Goal: Transaction & Acquisition: Purchase product/service

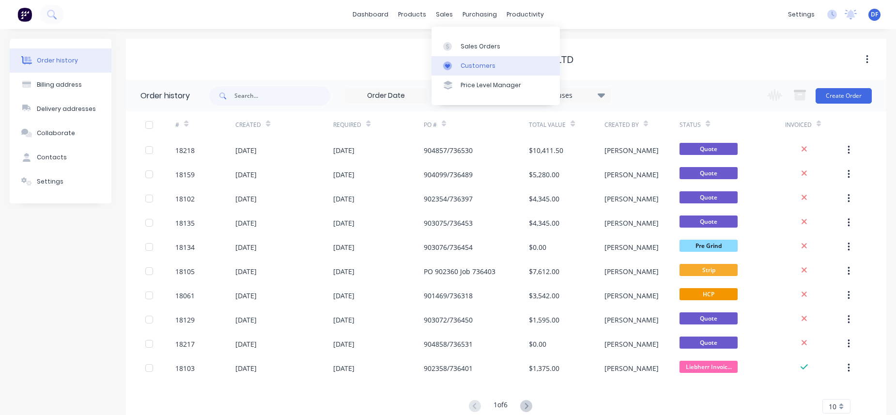
click at [458, 68] on link "Customers" at bounding box center [496, 65] width 128 height 19
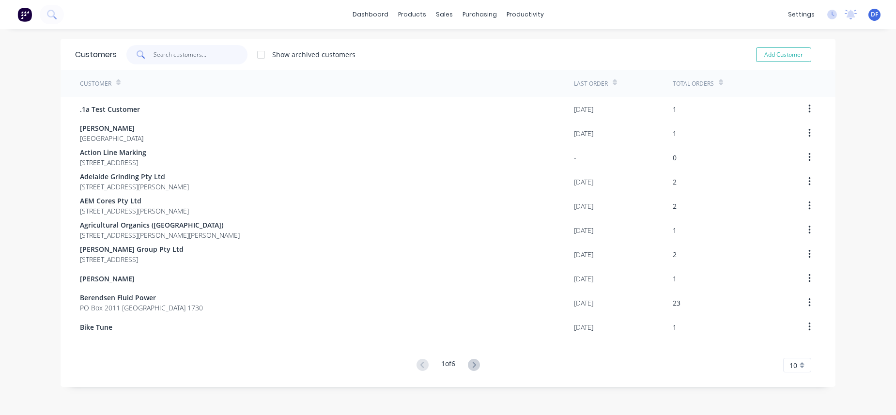
click at [167, 56] on input "text" at bounding box center [201, 54] width 94 height 19
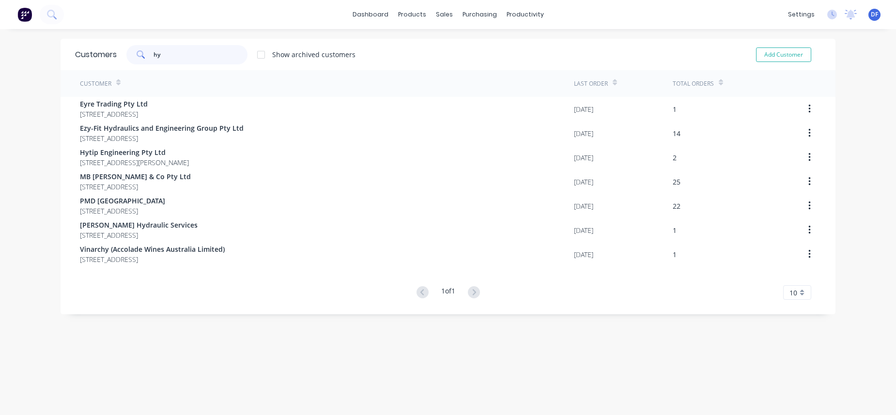
type input "h"
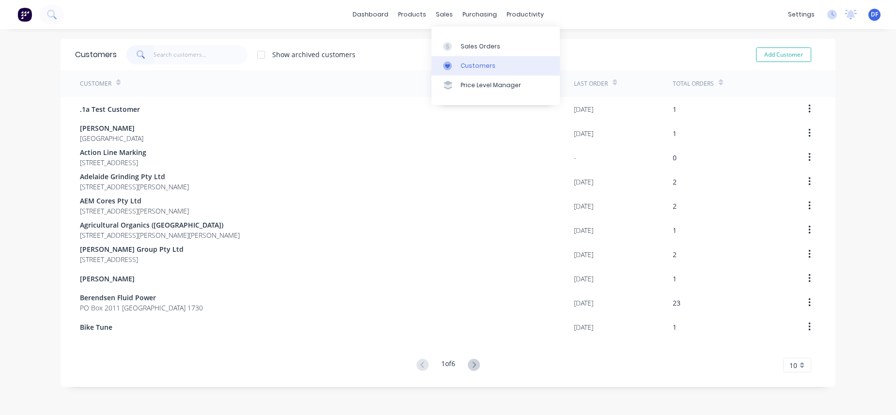
click at [468, 64] on div "Customers" at bounding box center [478, 66] width 35 height 9
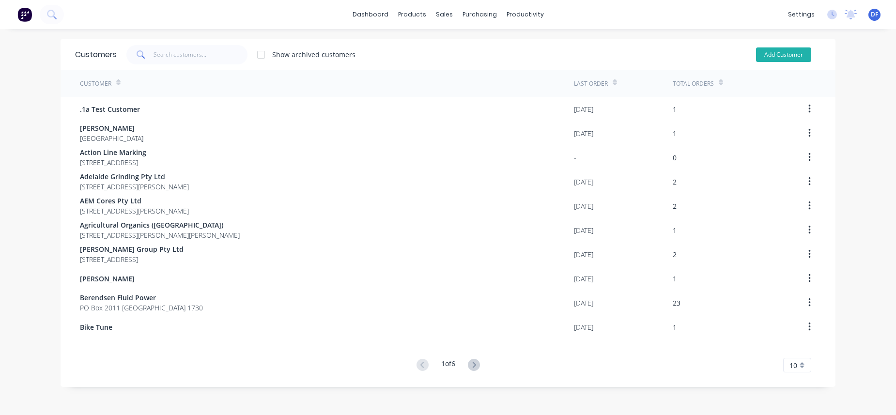
click at [774, 53] on button "Add Customer" at bounding box center [783, 54] width 55 height 15
select select "AU"
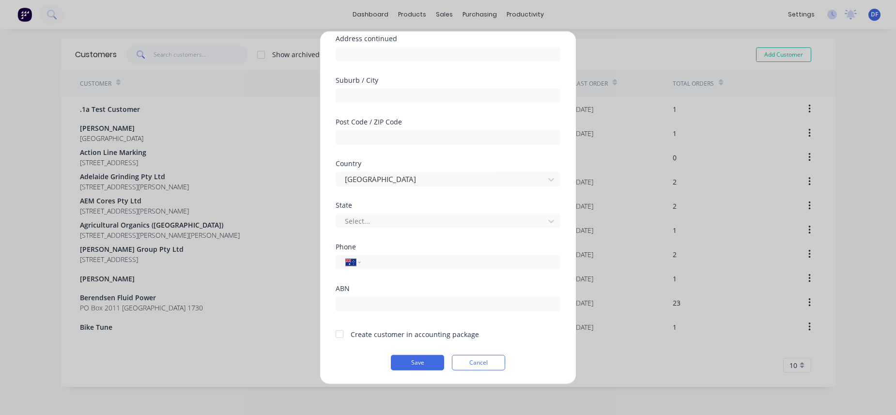
scroll to position [120, 0]
click at [341, 334] on div at bounding box center [339, 334] width 19 height 19
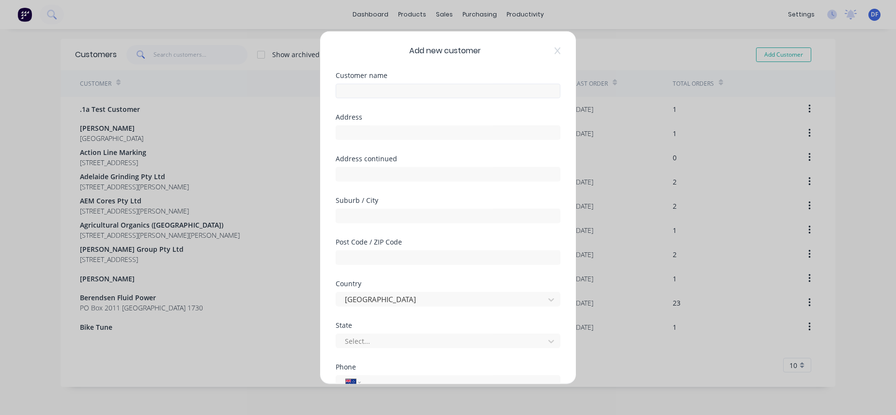
scroll to position [0, 0]
click at [374, 87] on input "text" at bounding box center [448, 90] width 225 height 15
paste input "Hydraulic Technical Solutions"
type input "Hydraulic Technical Solutions"
paste input "[STREET_ADDRESS][PERSON_NAME]"
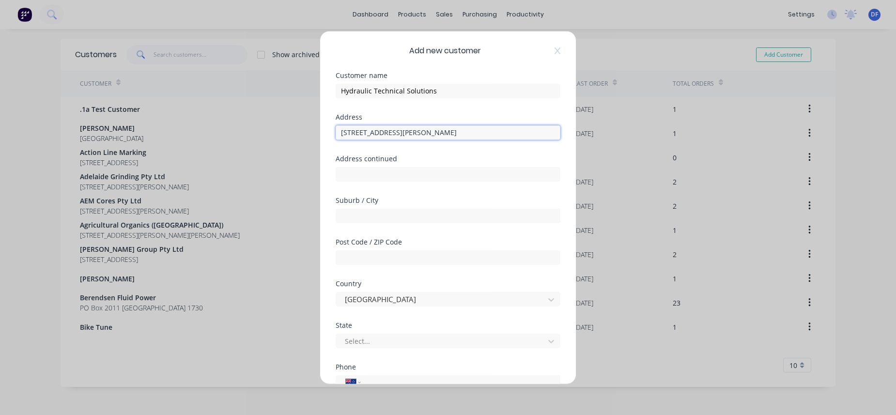
click at [475, 133] on input "[STREET_ADDRESS][PERSON_NAME]" at bounding box center [448, 132] width 225 height 15
type input "[STREET_ADDRESS][PERSON_NAME]"
paste input "6058"
type input "6058"
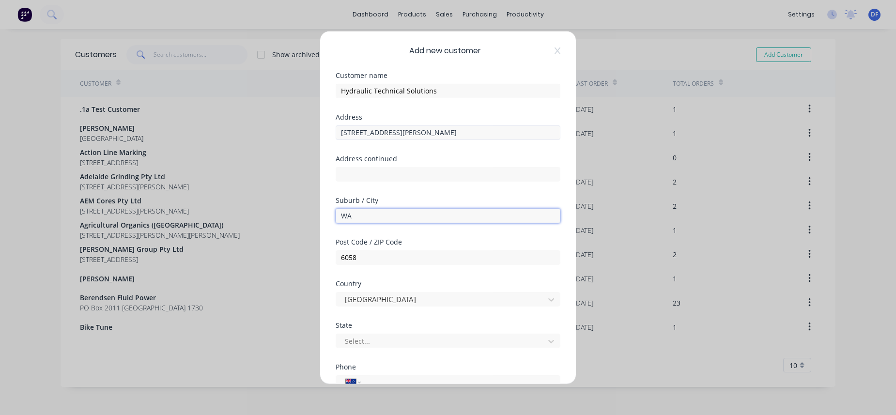
type input "WA"
drag, startPoint x: 421, startPoint y: 131, endPoint x: 498, endPoint y: 135, distance: 77.1
click at [498, 135] on input "[STREET_ADDRESS][PERSON_NAME]" at bounding box center [448, 132] width 225 height 15
type input "[STREET_ADDRESS][PERSON_NAME]"
click at [346, 219] on input "WA" at bounding box center [448, 215] width 225 height 15
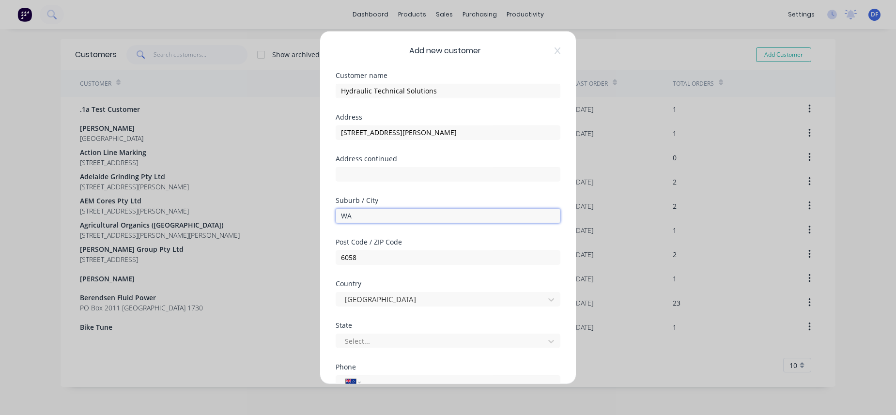
click at [346, 219] on input "WA" at bounding box center [448, 215] width 225 height 15
paste input "Forrestfield"
type input "Forrestfield"
click at [372, 340] on div at bounding box center [442, 341] width 196 height 12
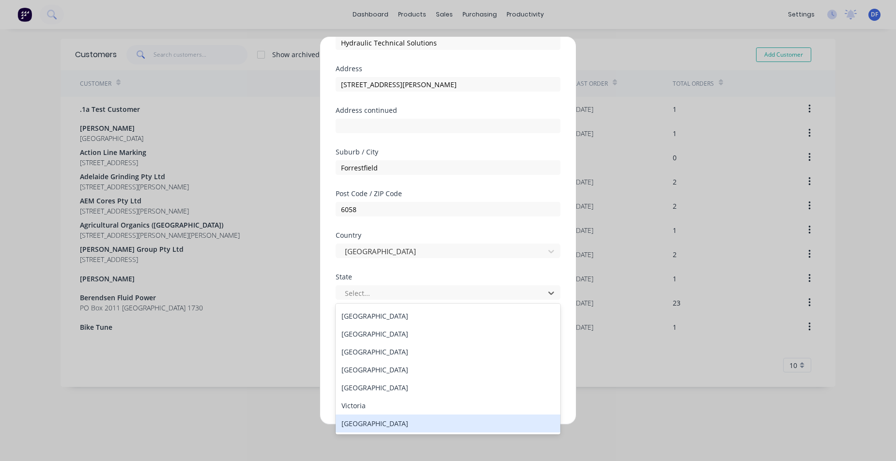
click at [414, 415] on div "[GEOGRAPHIC_DATA]" at bounding box center [448, 424] width 225 height 18
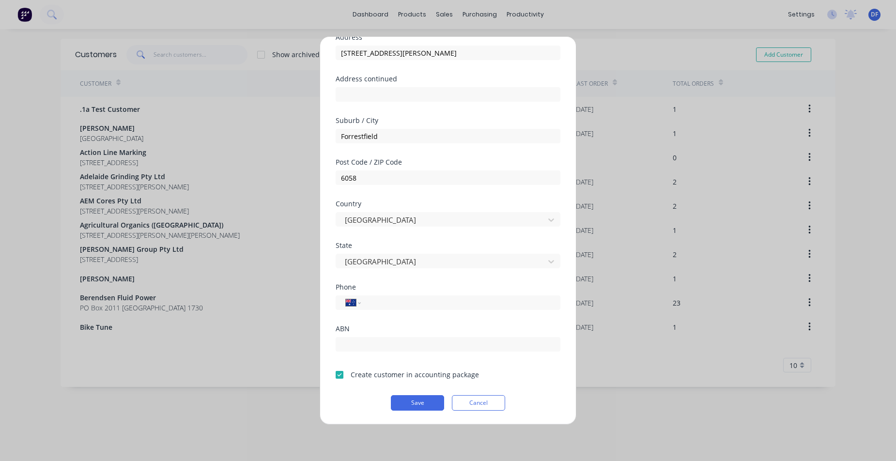
scroll to position [85, 0]
click at [423, 403] on button "Save" at bounding box center [417, 403] width 53 height 16
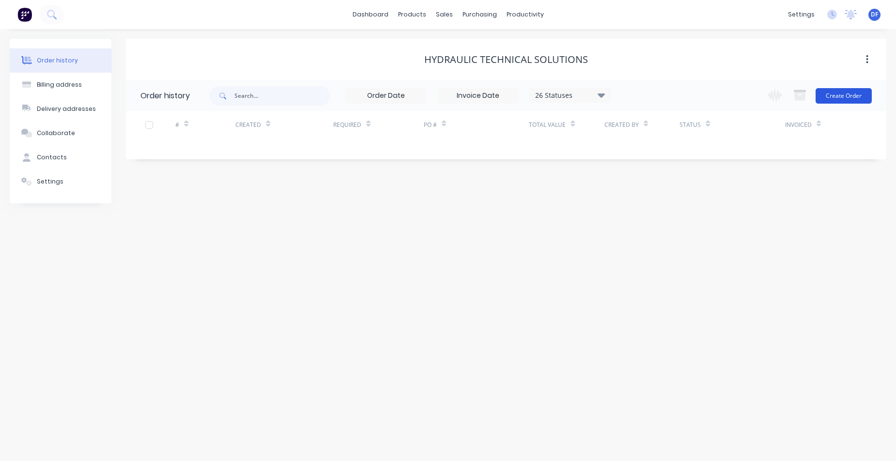
click at [840, 91] on button "Create Order" at bounding box center [844, 96] width 56 height 16
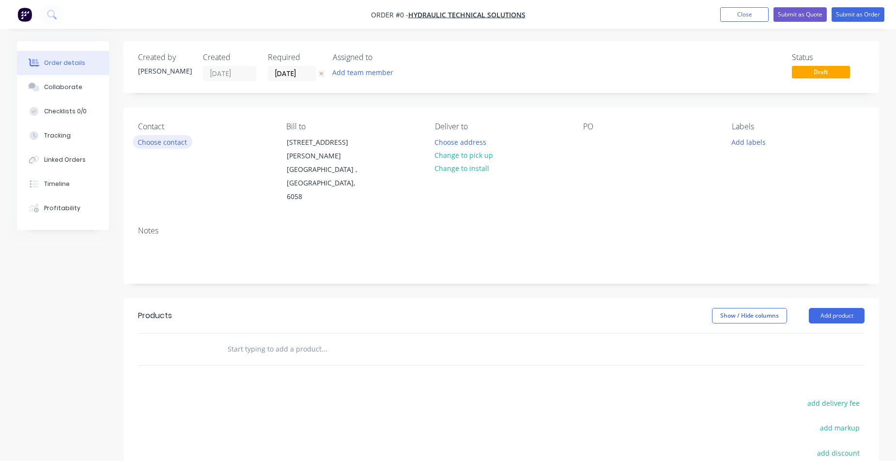
click at [177, 144] on button "Choose contact" at bounding box center [163, 141] width 60 height 13
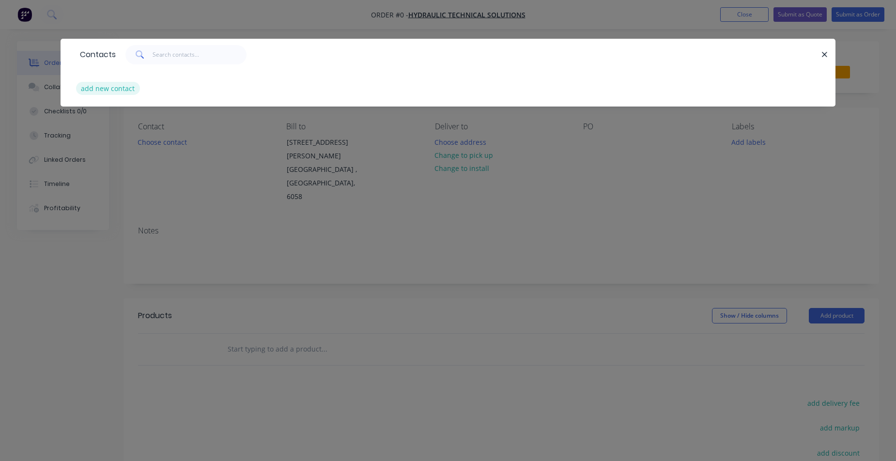
click at [122, 88] on button "add new contact" at bounding box center [108, 88] width 64 height 13
select select "AU"
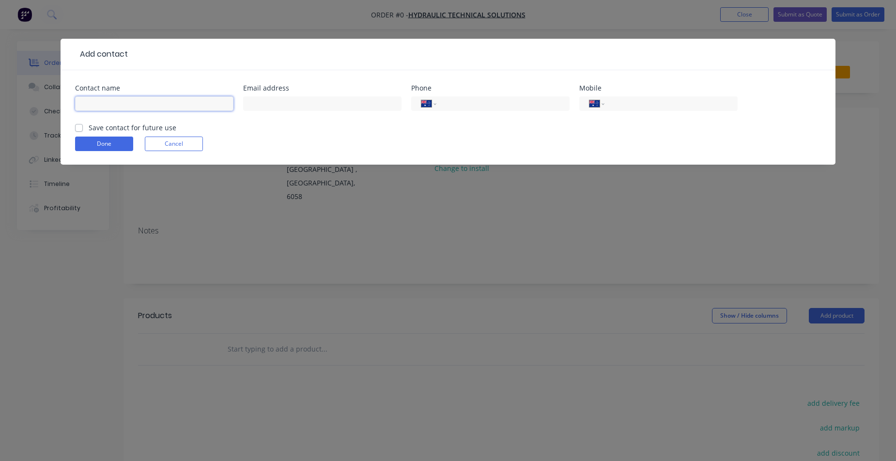
paste input "[PERSON_NAME]"
type input "[PERSON_NAME]"
click at [256, 105] on input "text" at bounding box center [322, 103] width 158 height 15
paste input "[EMAIL_ADDRESS][DOMAIN_NAME]"
type input "[EMAIL_ADDRESS][DOMAIN_NAME]"
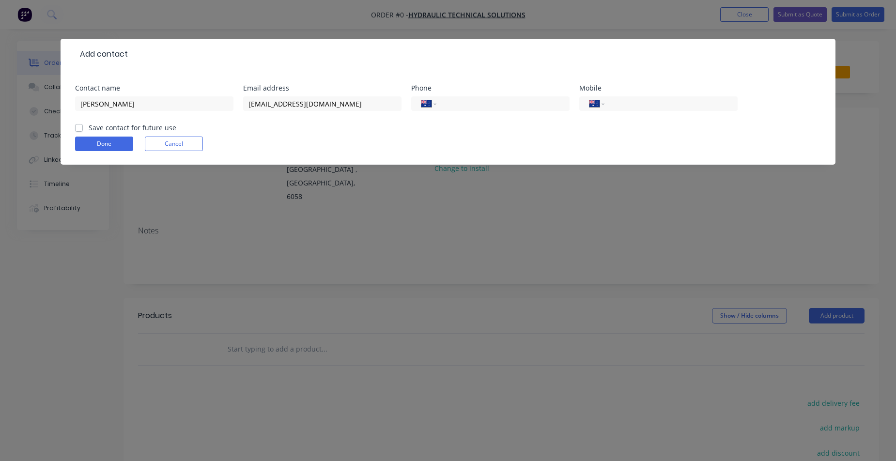
click at [89, 129] on label "Save contact for future use" at bounding box center [133, 128] width 88 height 10
click at [77, 129] on input "Save contact for future use" at bounding box center [79, 127] width 8 height 9
checkbox input "true"
click at [628, 105] on input "tel" at bounding box center [669, 103] width 116 height 11
paste input "0422 982 482"
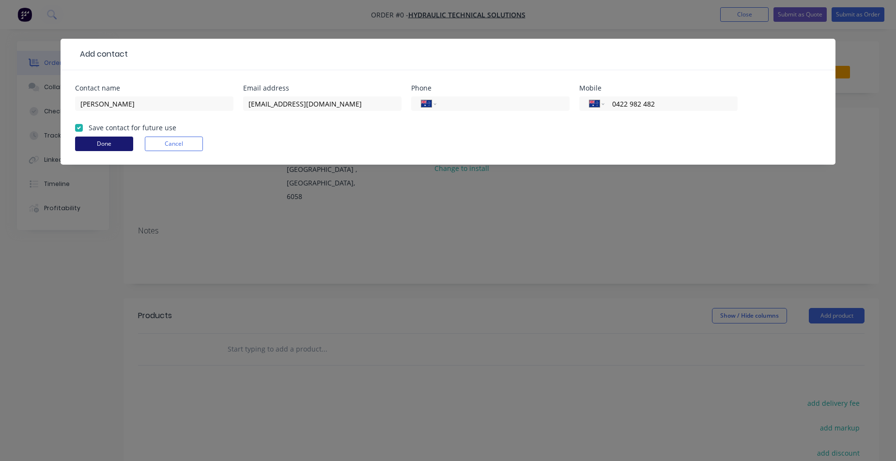
type input "0422 982 482"
click at [104, 148] on button "Done" at bounding box center [104, 144] width 58 height 15
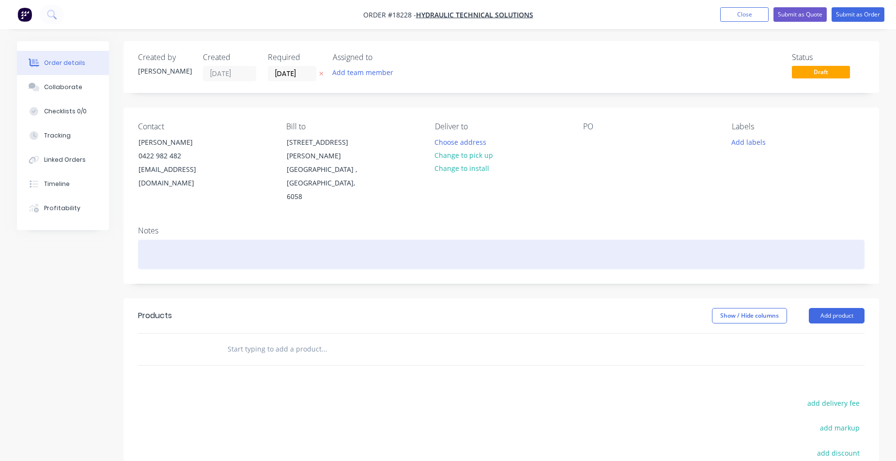
click at [171, 240] on div at bounding box center [501, 255] width 727 height 30
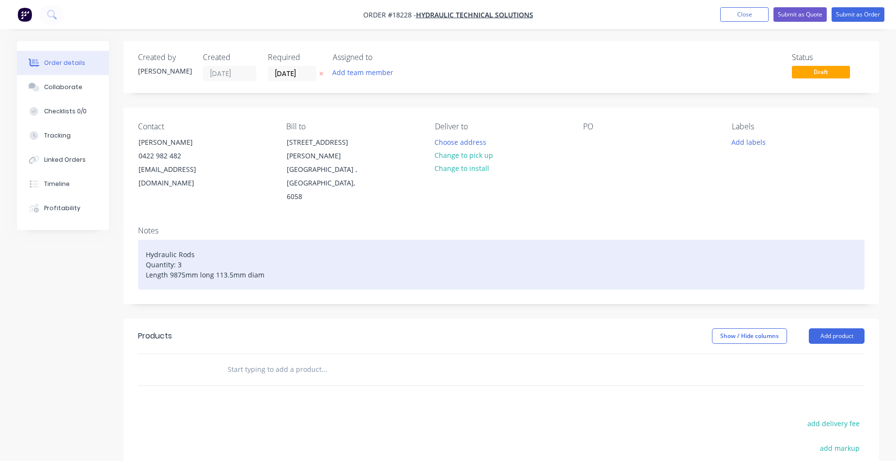
click at [209, 247] on div "Hydraulic Rods Quantity: 3 Length 9875mm long 113.5mm diam" at bounding box center [501, 265] width 727 height 50
click at [310, 248] on div "Hydraulic Rods Quantity: 3 Length 9875mm x 113.5mm diam" at bounding box center [501, 265] width 727 height 50
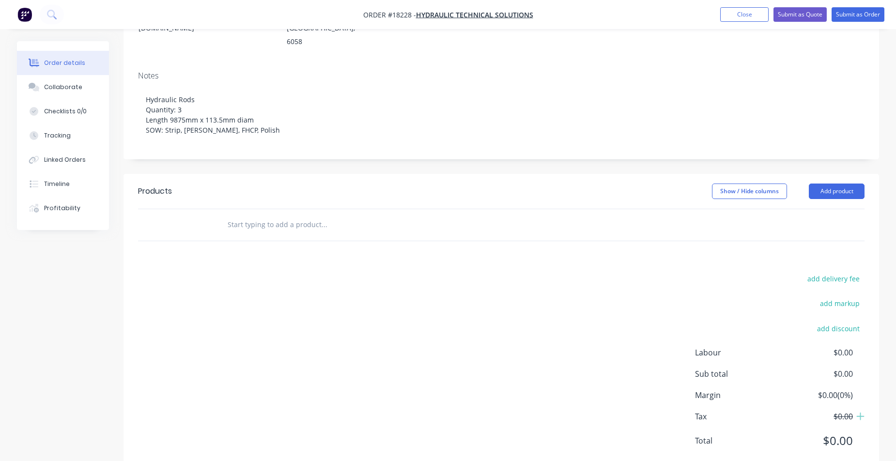
scroll to position [155, 0]
click at [834, 184] on button "Add product" at bounding box center [837, 192] width 56 height 16
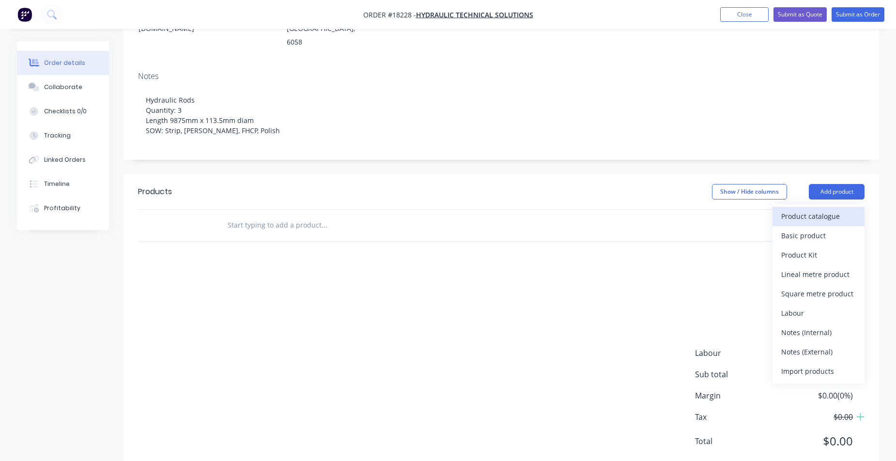
click at [799, 209] on div "Product catalogue" at bounding box center [818, 216] width 75 height 14
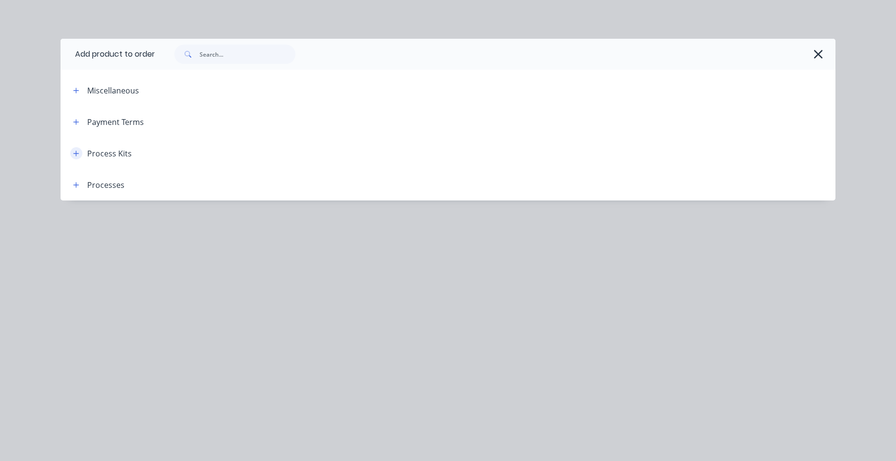
click at [74, 153] on icon "button" at bounding box center [76, 153] width 5 height 5
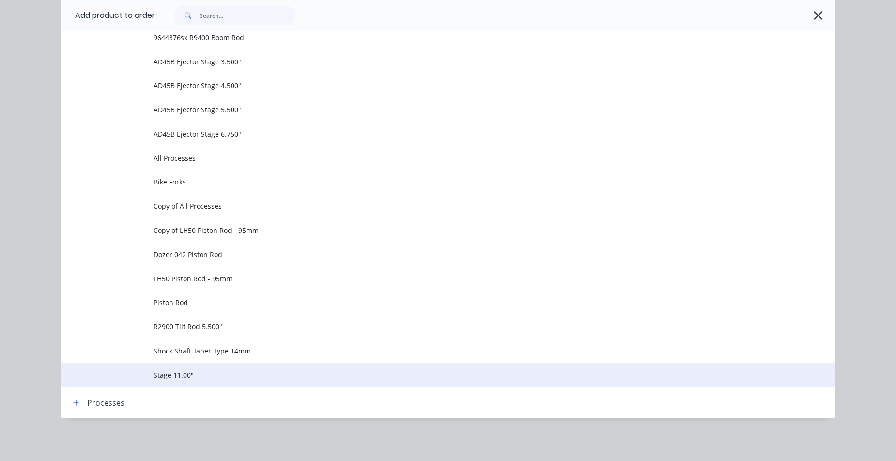
scroll to position [650, 0]
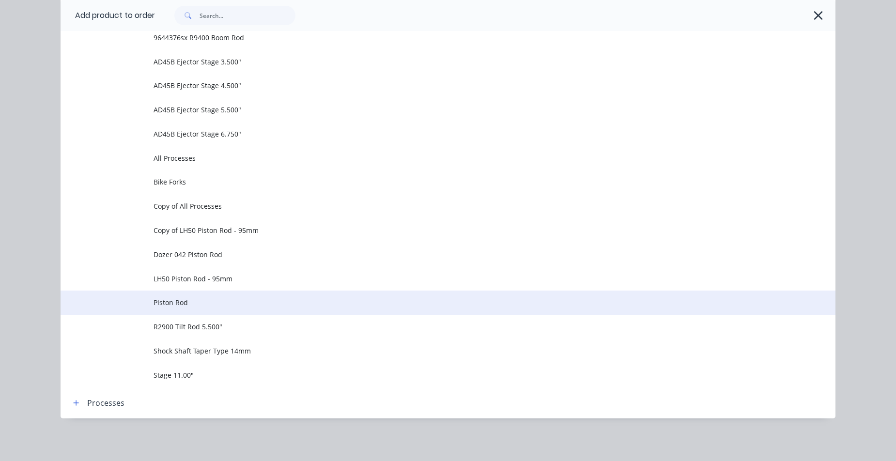
click at [174, 303] on span "Piston Rod" at bounding box center [426, 302] width 545 height 10
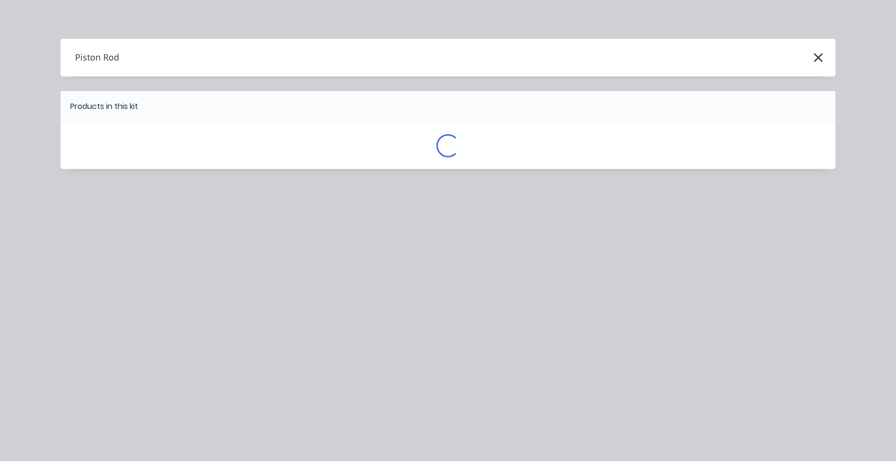
scroll to position [0, 0]
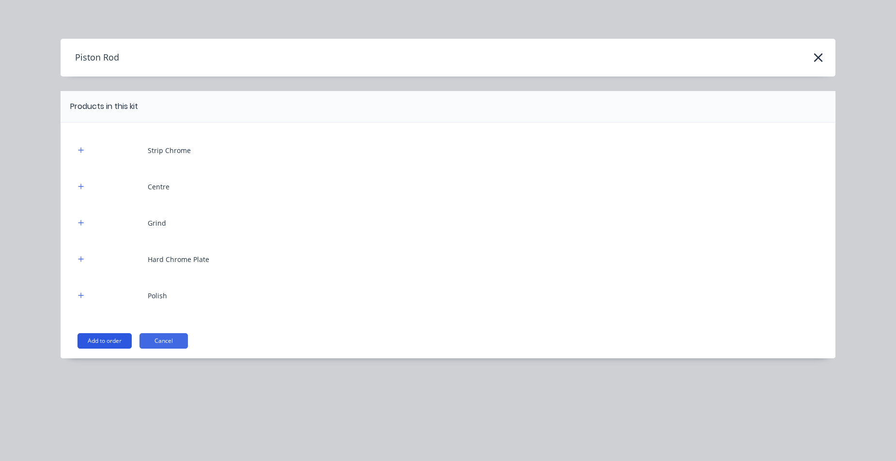
click at [119, 341] on button "Add to order" at bounding box center [105, 341] width 54 height 16
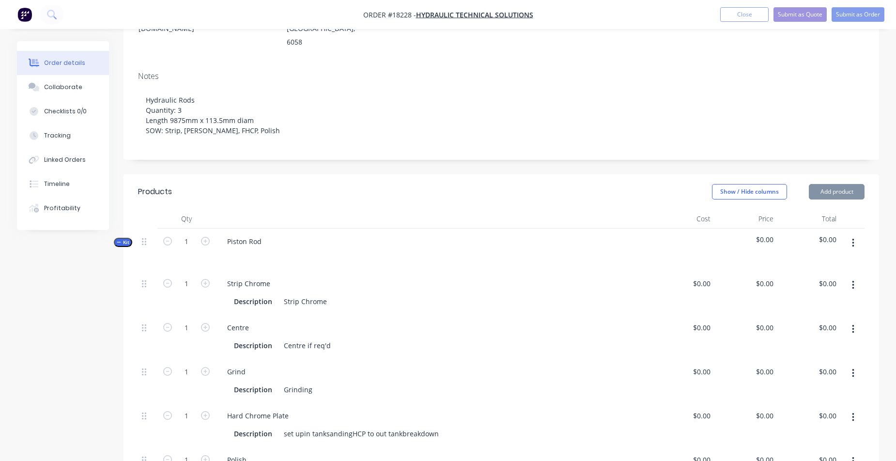
type input "$0.0001"
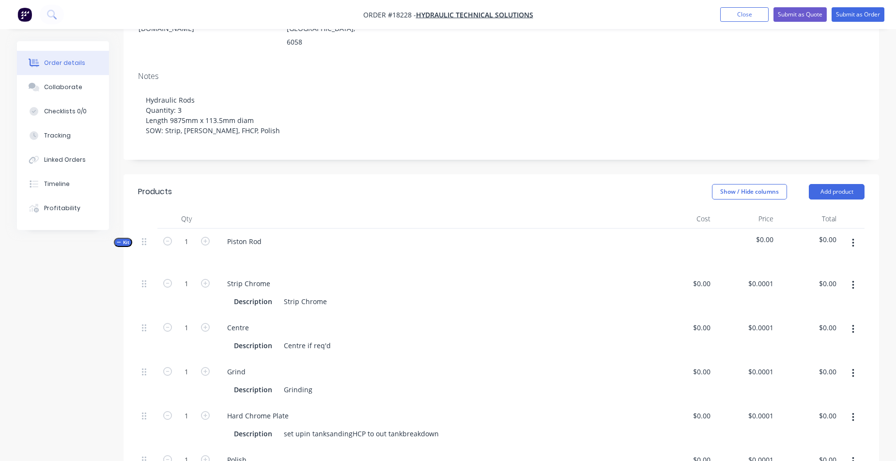
click at [855, 321] on button "button" at bounding box center [853, 329] width 23 height 17
drag, startPoint x: 820, startPoint y: 332, endPoint x: 803, endPoint y: 373, distance: 44.7
click at [803, 373] on div "Duplicate Exclude from tax Delete" at bounding box center [819, 373] width 92 height 63
click at [793, 387] on div "Delete" at bounding box center [818, 394] width 75 height 14
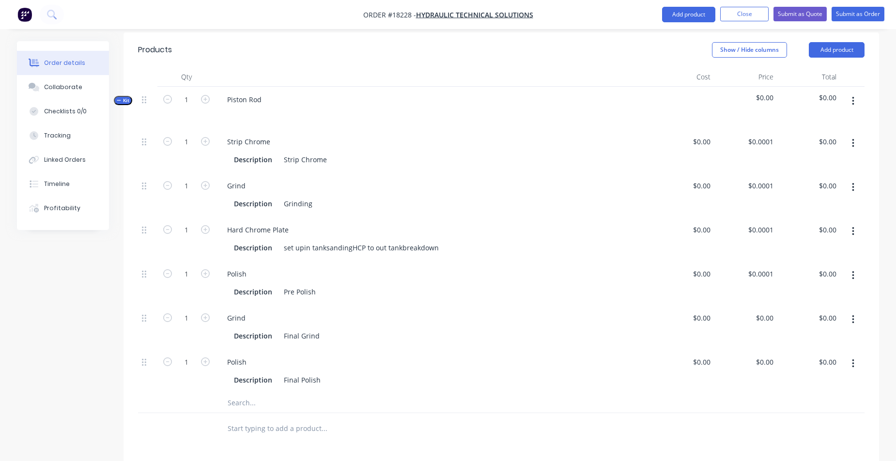
scroll to position [304, 0]
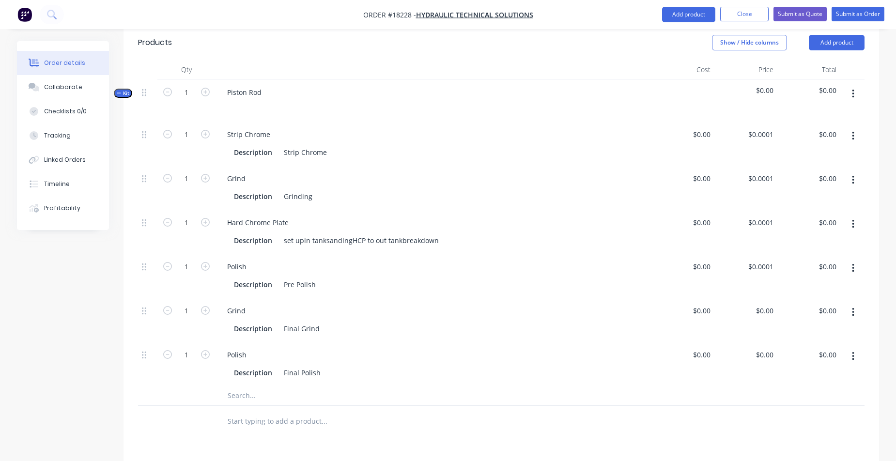
click at [851, 171] on button "button" at bounding box center [853, 179] width 23 height 17
click at [800, 237] on div "Delete" at bounding box center [818, 244] width 75 height 14
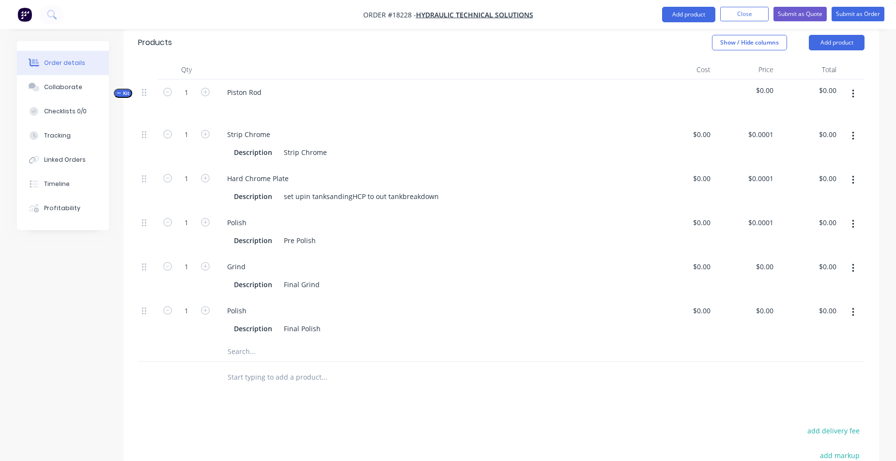
click at [856, 260] on button "button" at bounding box center [853, 268] width 23 height 17
click at [812, 326] on div "Delete" at bounding box center [818, 333] width 75 height 14
click at [852, 263] on icon "button" at bounding box center [853, 268] width 2 height 11
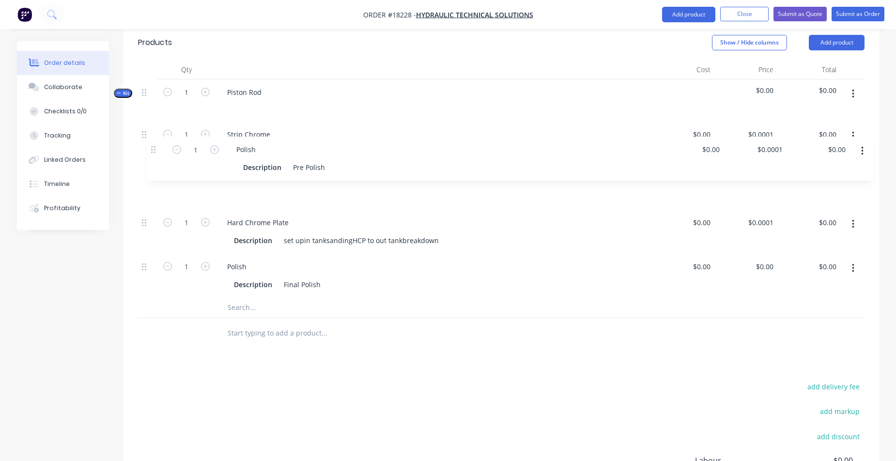
drag, startPoint x: 143, startPoint y: 198, endPoint x: 152, endPoint y: 149, distance: 49.8
click at [152, 149] on div "1 Strip Chrome Description Strip Chrome $0.00 $0.00 $0.0001 $0.0001 $0.00 $0.00…" at bounding box center [501, 210] width 727 height 176
click at [762, 216] on input "0.0001" at bounding box center [762, 223] width 30 height 14
type input "$8,900.00"
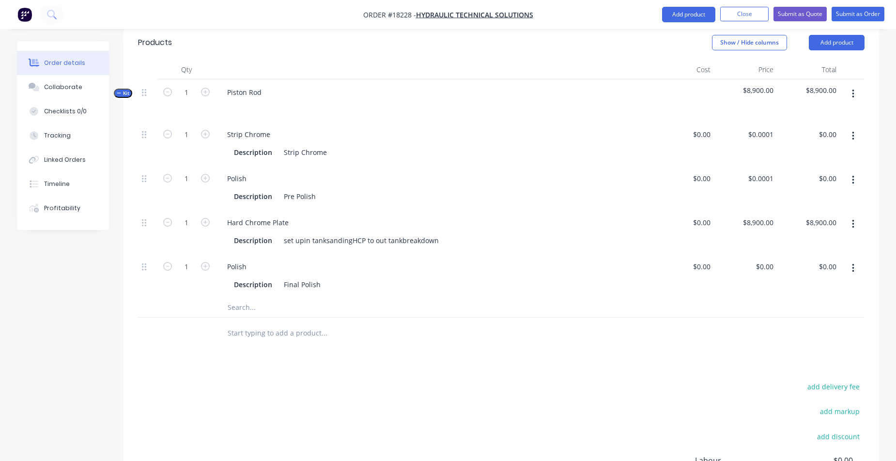
click at [650, 298] on div at bounding box center [501, 308] width 727 height 20
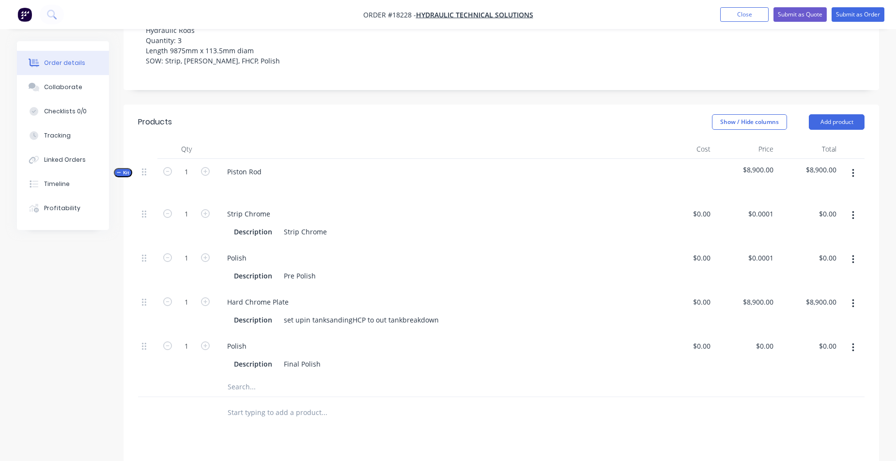
scroll to position [260, 0]
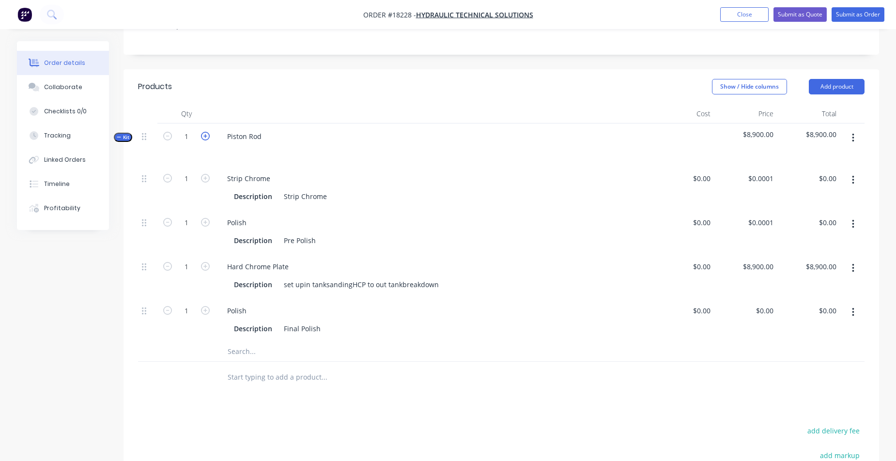
click at [208, 132] on icon "button" at bounding box center [205, 136] width 9 height 9
type input "2"
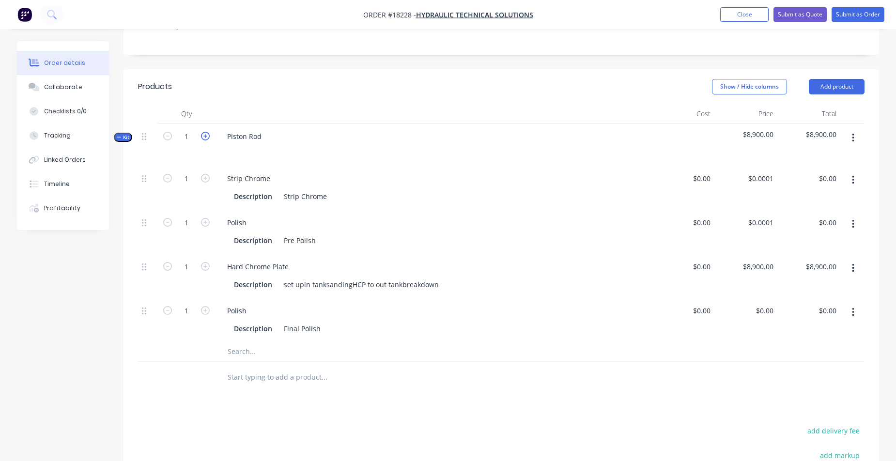
type input "2"
type input "$17,800.00"
click at [208, 132] on icon "button" at bounding box center [205, 136] width 9 height 9
type input "3"
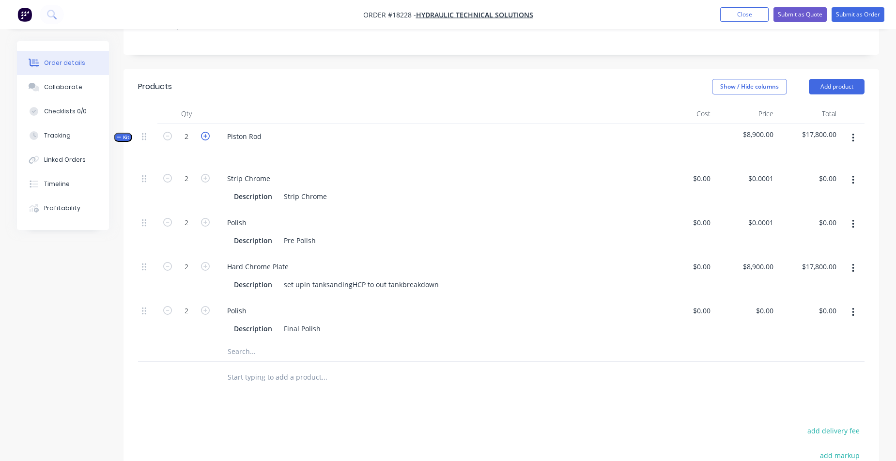
type input "3"
type input "$26,700.00"
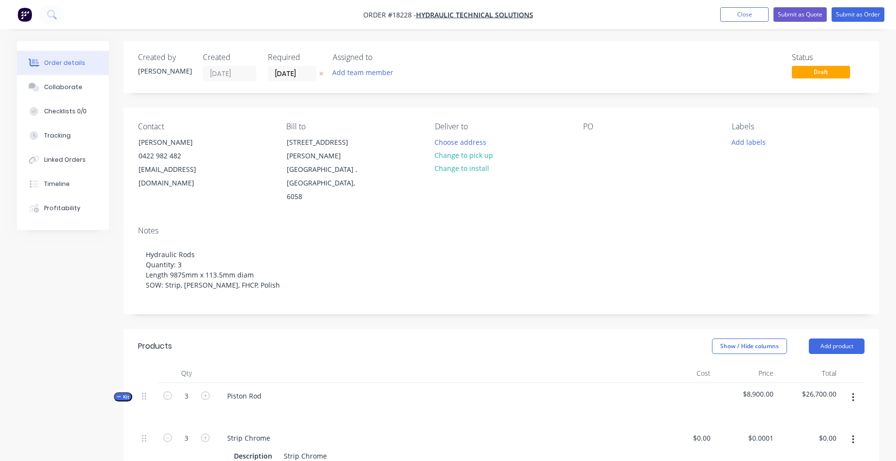
scroll to position [0, 0]
click at [788, 12] on button "Submit as Quote" at bounding box center [800, 14] width 53 height 15
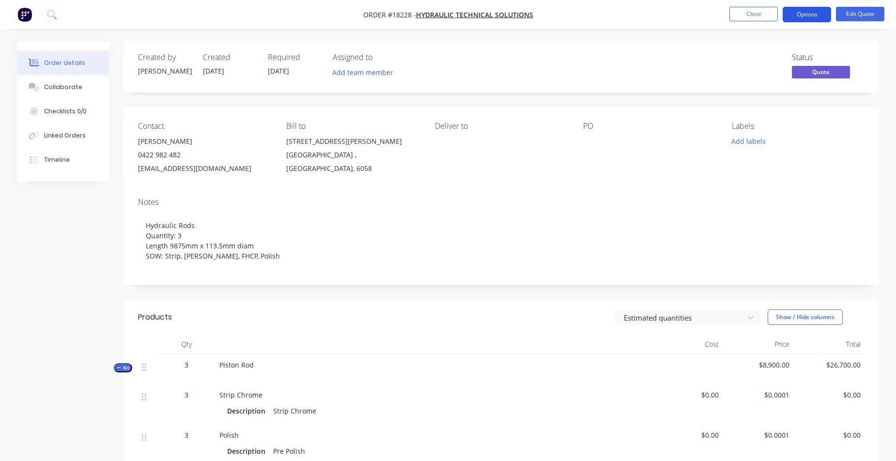
click at [811, 15] on button "Options" at bounding box center [807, 15] width 48 height 16
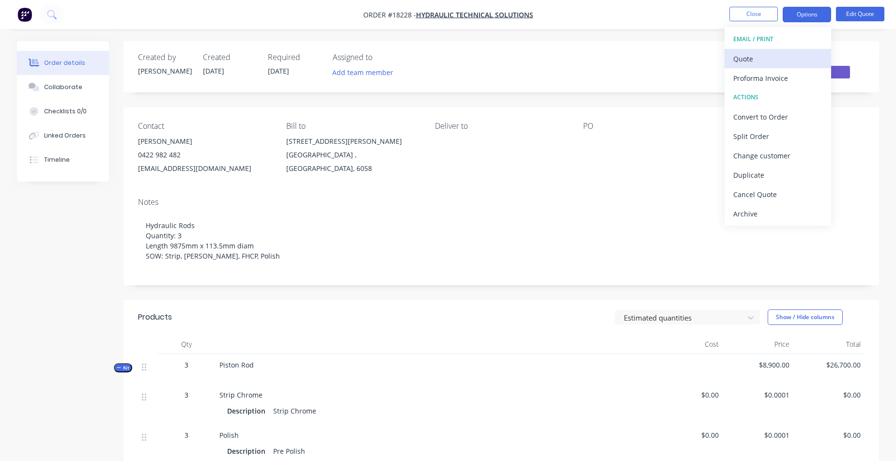
click at [796, 62] on div "Quote" at bounding box center [777, 59] width 89 height 14
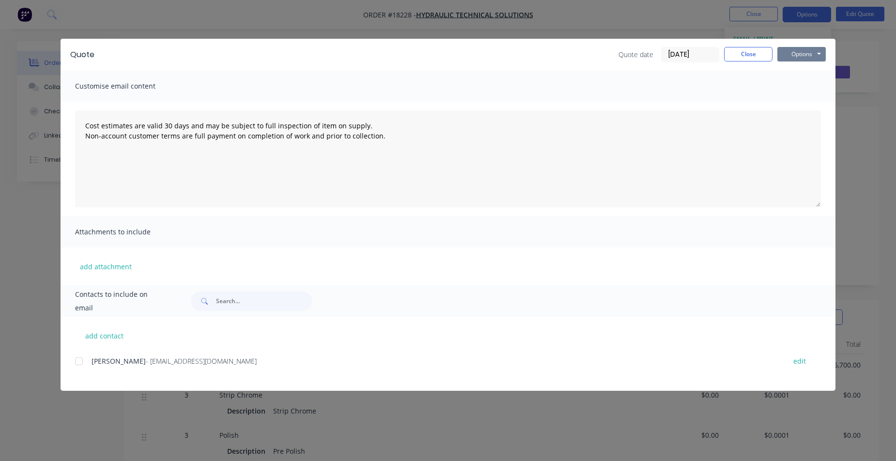
click at [796, 57] on button "Options" at bounding box center [801, 54] width 48 height 15
click at [798, 85] on button "Print" at bounding box center [808, 87] width 62 height 16
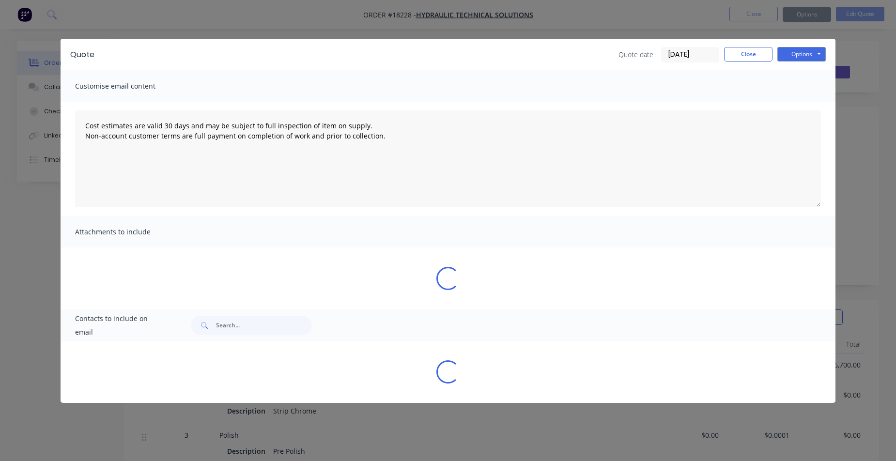
type textarea "Cost estimates are valid 30 days and may be subject to full inspection of item …"
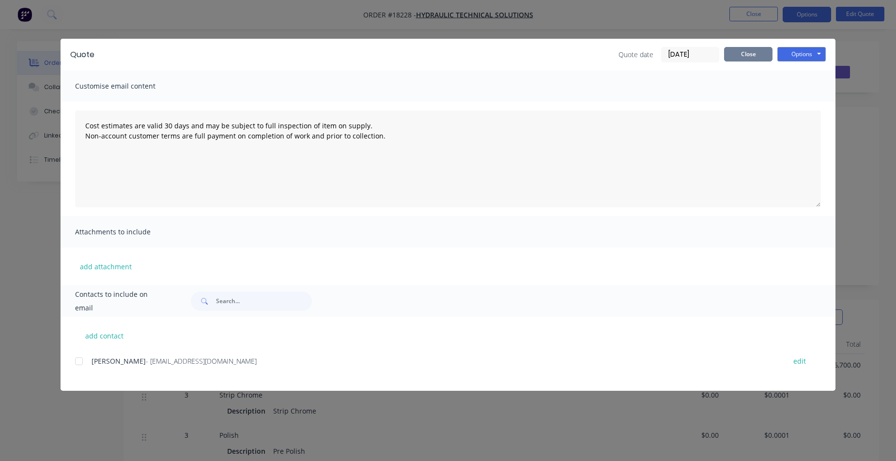
click at [745, 56] on button "Close" at bounding box center [748, 54] width 48 height 15
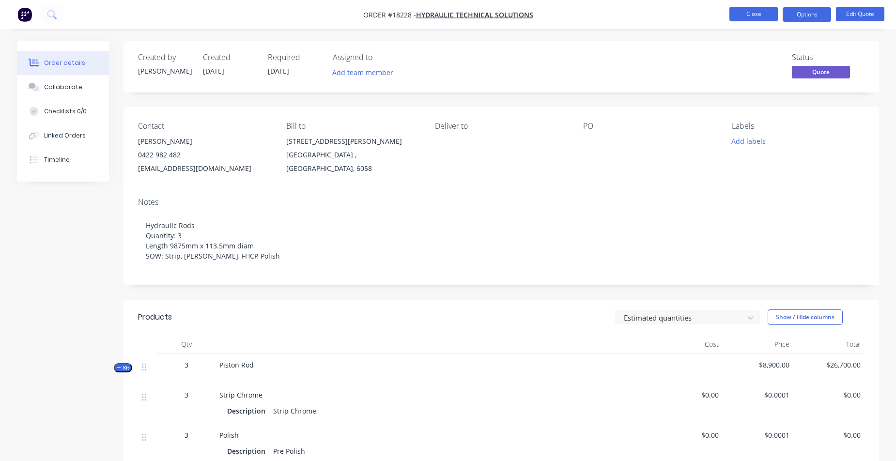
click at [767, 16] on button "Close" at bounding box center [753, 14] width 48 height 15
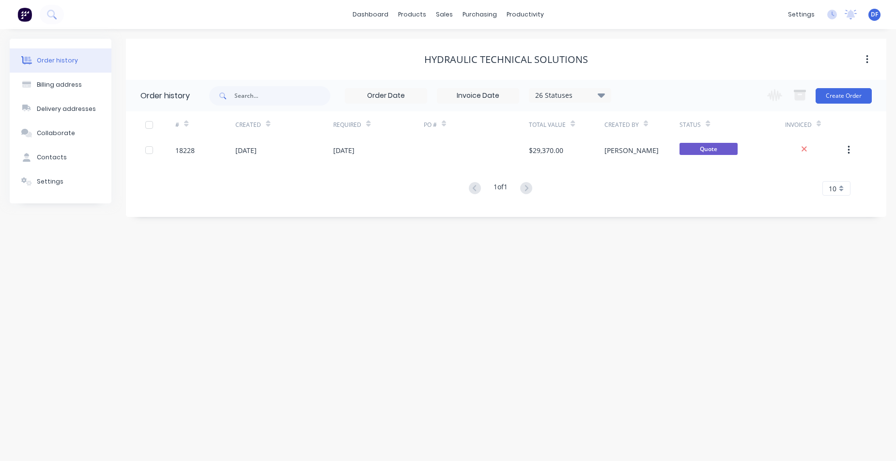
click at [501, 65] on div "Hydraulic Technical Solutions" at bounding box center [506, 60] width 164 height 12
click at [865, 59] on button "button" at bounding box center [867, 59] width 23 height 17
click at [680, 55] on div "Hydraulic Technical Solutions" at bounding box center [506, 60] width 760 height 12
click at [55, 162] on button "Contacts" at bounding box center [61, 157] width 102 height 24
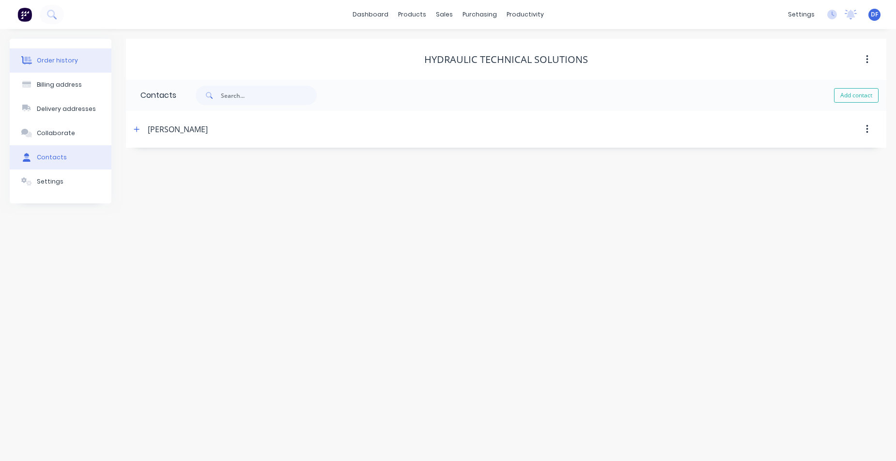
click at [55, 59] on div "Order history" at bounding box center [57, 60] width 41 height 9
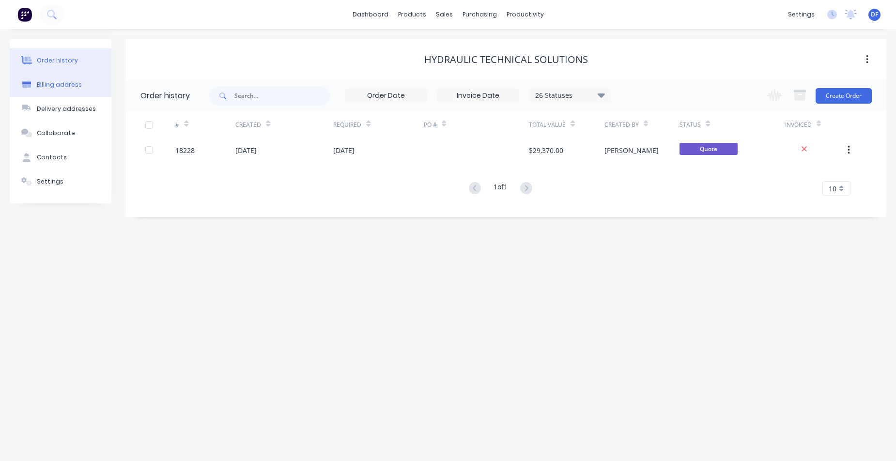
click at [56, 80] on div "Billing address" at bounding box center [59, 84] width 45 height 9
select select "AU"
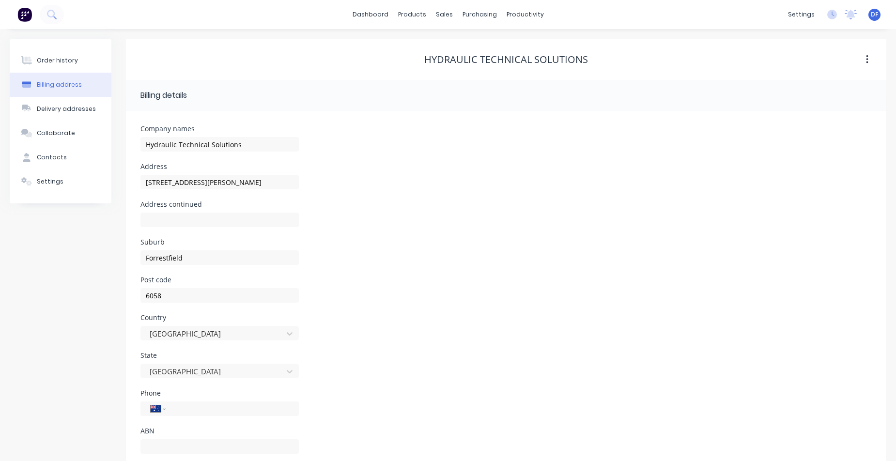
click at [867, 67] on button "button" at bounding box center [867, 59] width 23 height 17
click at [702, 163] on div "Address [STREET_ADDRESS][PERSON_NAME]" at bounding box center [505, 182] width 731 height 38
click at [60, 59] on div "Order history" at bounding box center [57, 60] width 41 height 9
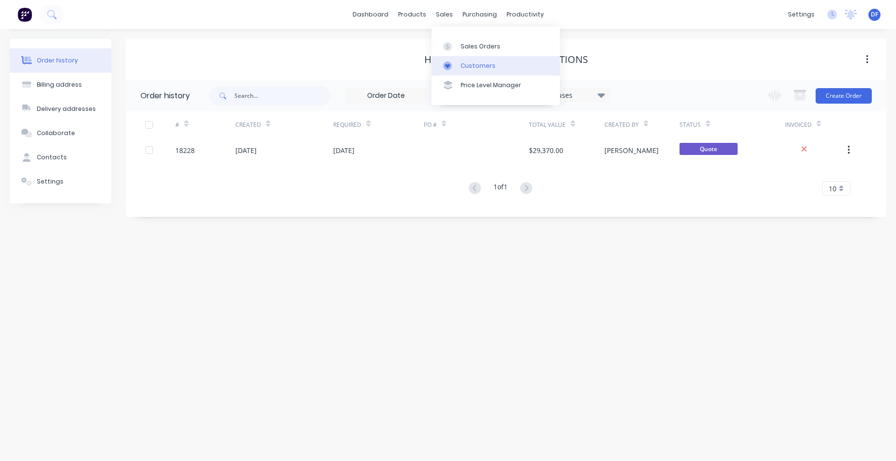
click at [473, 68] on div "Customers" at bounding box center [478, 66] width 35 height 9
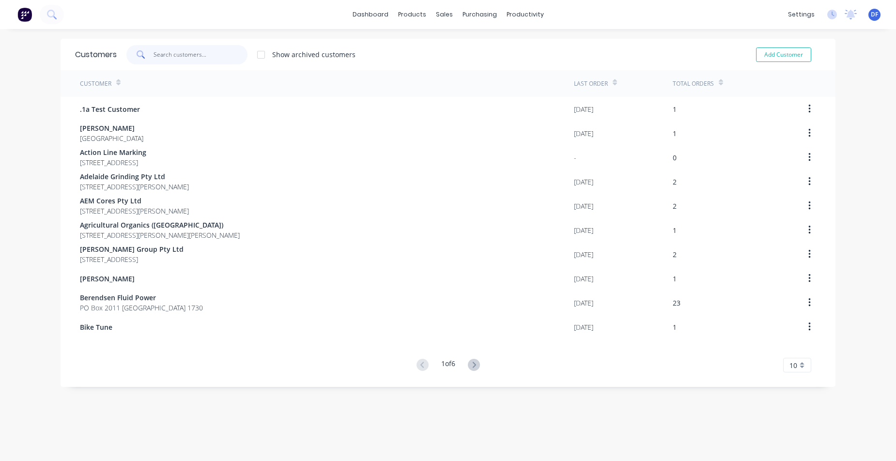
click at [189, 50] on input "text" at bounding box center [201, 54] width 94 height 19
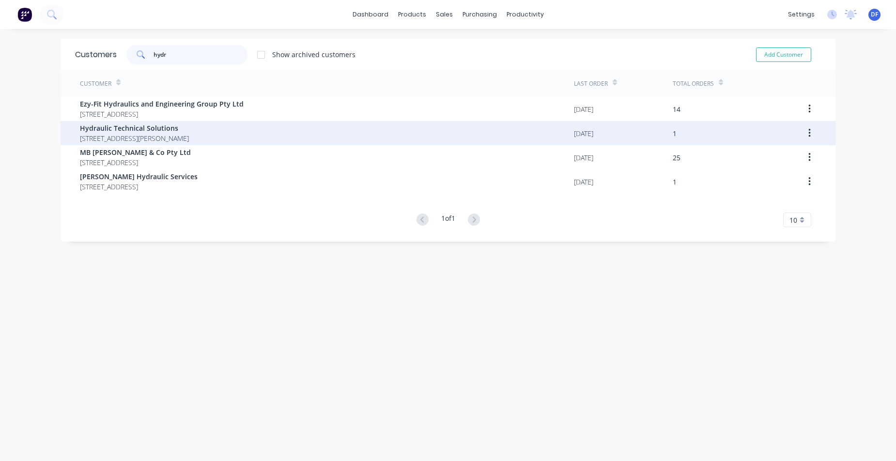
type input "hydr"
click at [142, 130] on span "Hydraulic Technical Solutions" at bounding box center [134, 128] width 109 height 10
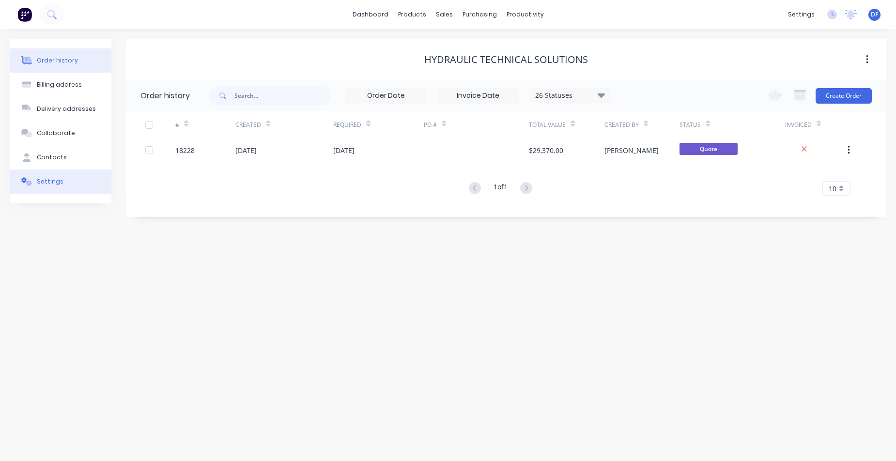
click at [56, 183] on div "Settings" at bounding box center [50, 181] width 27 height 9
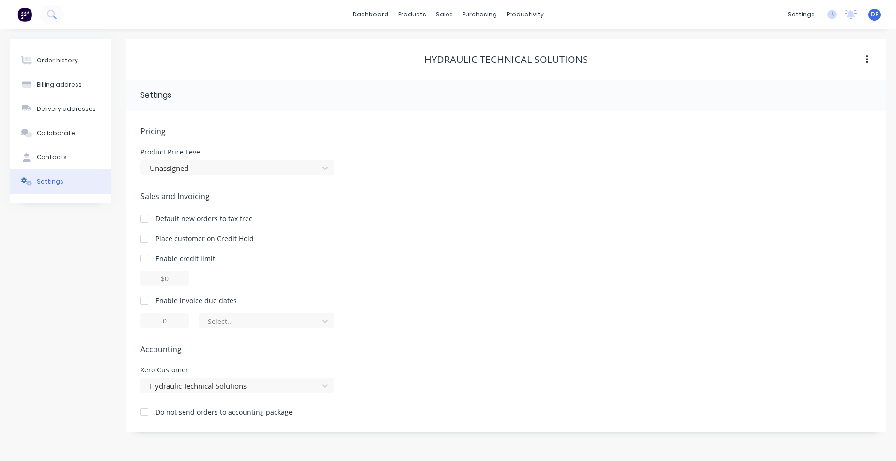
click at [145, 299] on div at bounding box center [144, 300] width 19 height 19
click at [286, 320] on div at bounding box center [260, 321] width 107 height 12
click at [367, 267] on div "Enable credit limit" at bounding box center [505, 269] width 731 height 32
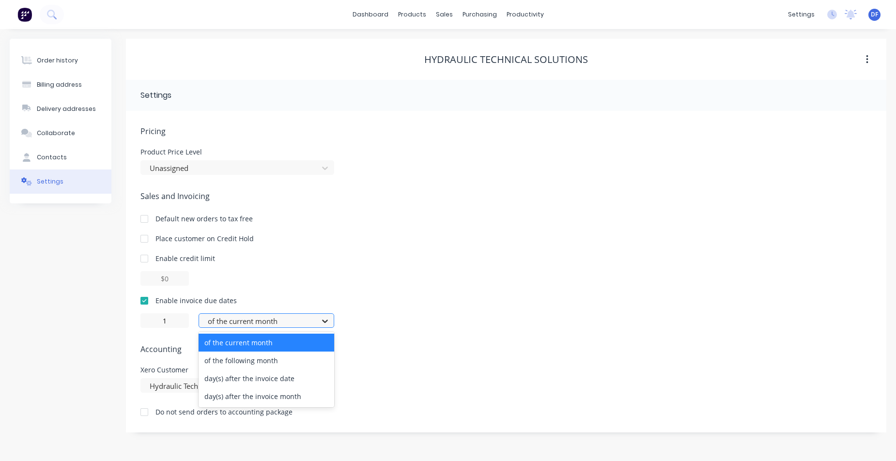
click at [322, 320] on icon at bounding box center [325, 321] width 10 height 10
click at [229, 378] on div "day(s) after the invoice date" at bounding box center [267, 379] width 136 height 18
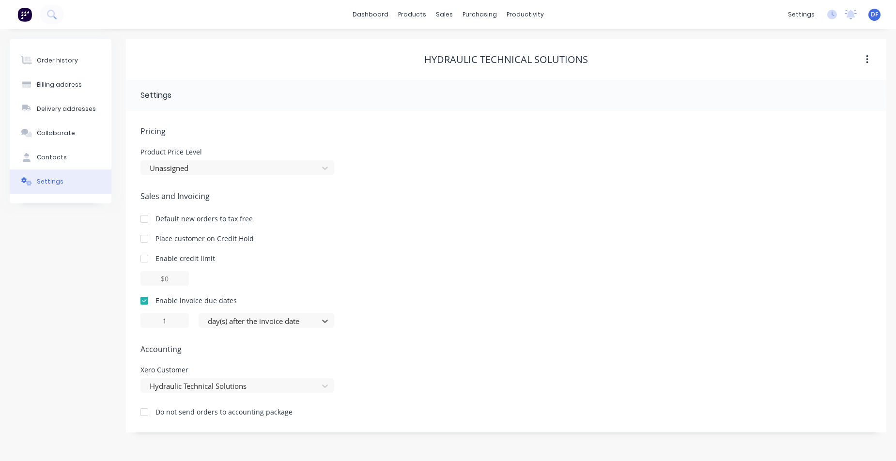
type input "0"
click at [50, 60] on div "Order history" at bounding box center [57, 60] width 41 height 9
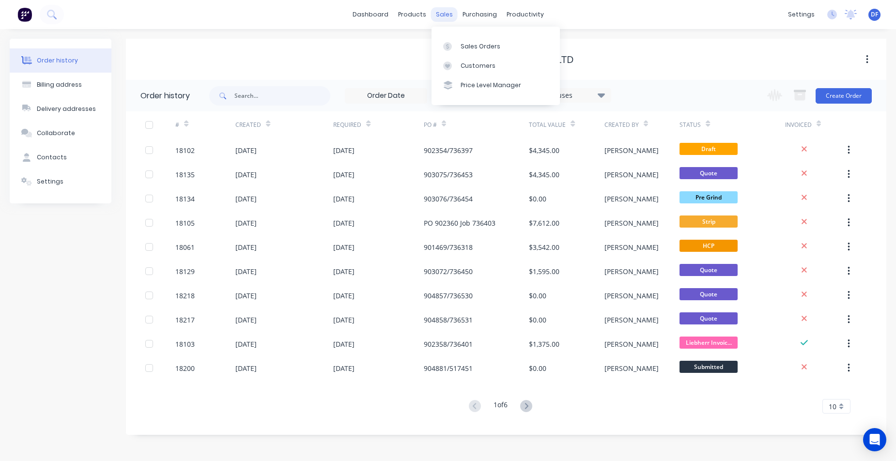
click at [447, 15] on div "sales" at bounding box center [444, 14] width 27 height 15
click at [455, 62] on div at bounding box center [450, 66] width 15 height 9
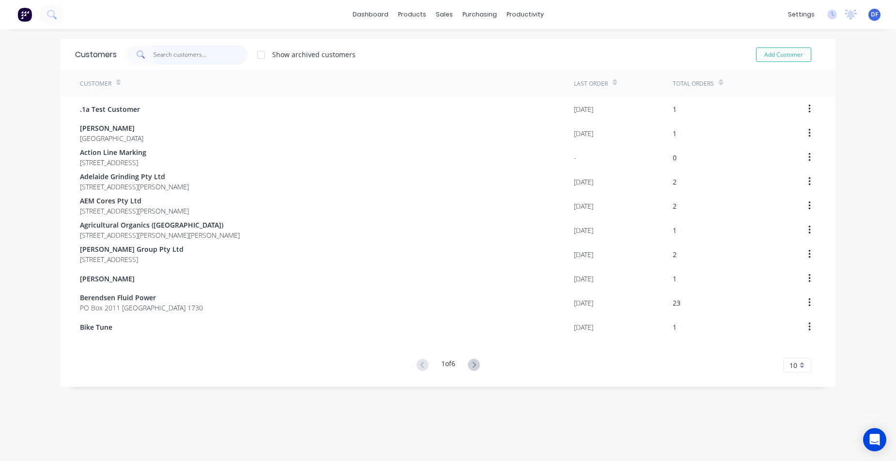
click at [156, 61] on input "text" at bounding box center [201, 54] width 94 height 19
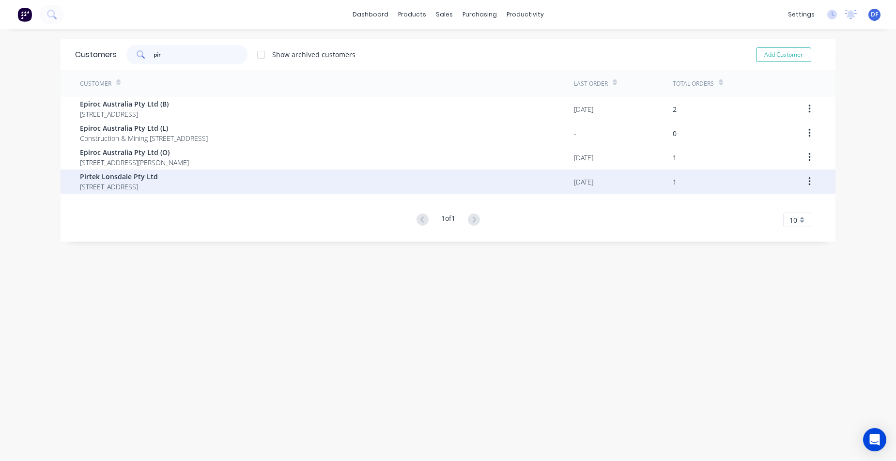
type input "pir"
click at [109, 186] on span "[STREET_ADDRESS]" at bounding box center [119, 187] width 78 height 10
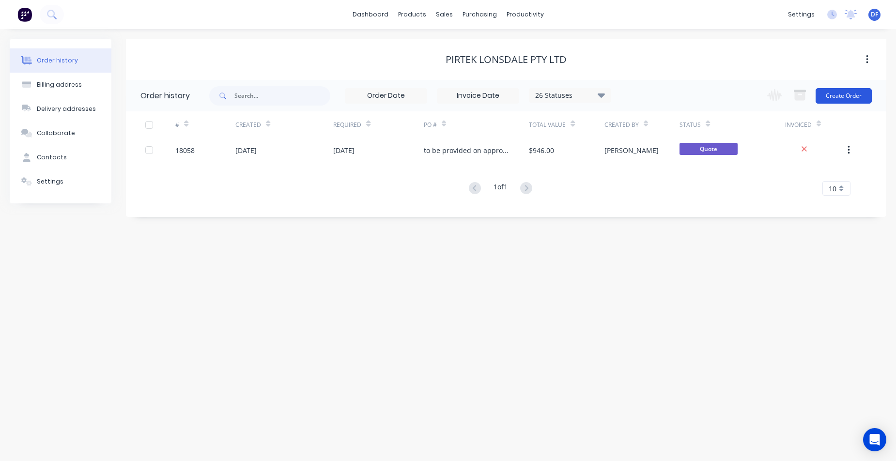
click at [838, 93] on button "Create Order" at bounding box center [844, 96] width 56 height 16
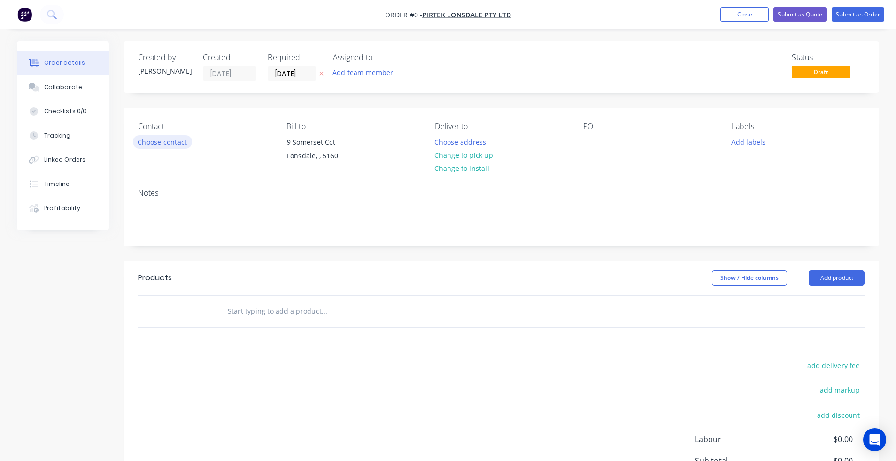
click at [176, 142] on button "Choose contact" at bounding box center [163, 141] width 60 height 13
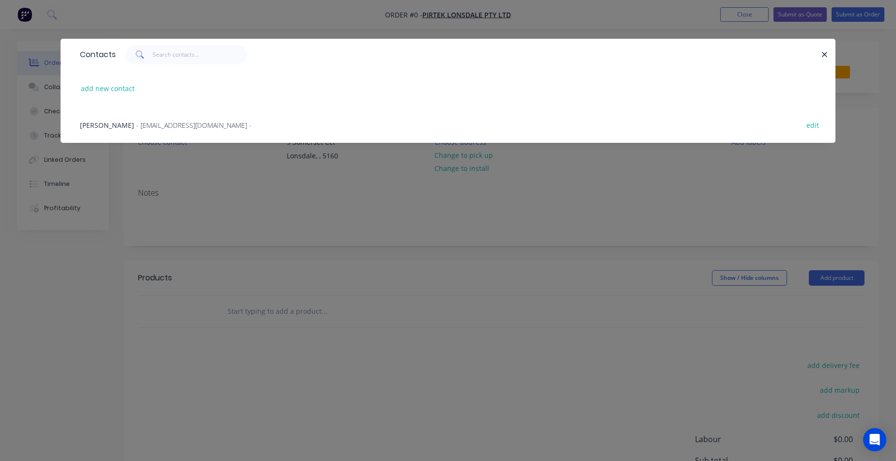
click at [166, 126] on span "- JPrior@pirtek.com.au -" at bounding box center [193, 125] width 115 height 9
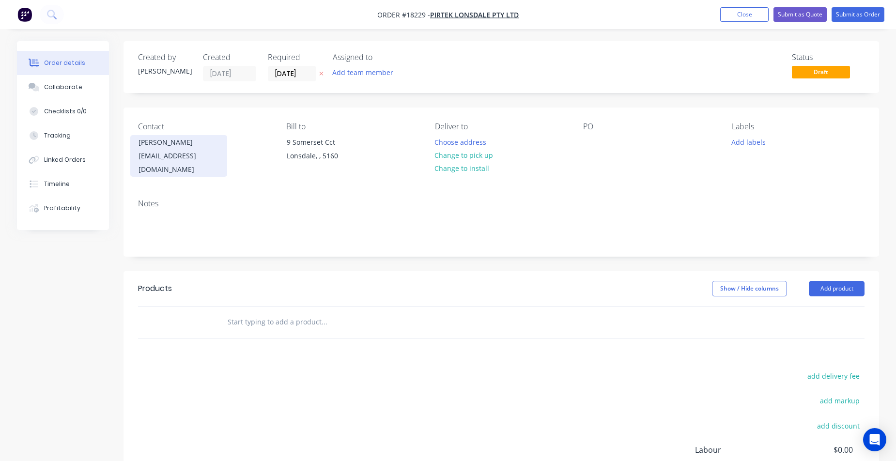
click at [158, 138] on div "Jacob Prior" at bounding box center [179, 143] width 80 height 14
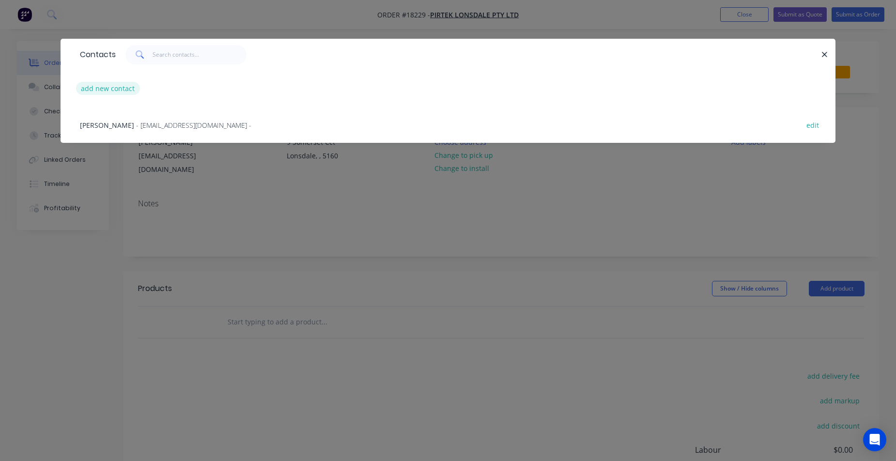
click at [119, 87] on button "add new contact" at bounding box center [108, 88] width 64 height 13
select select "AU"
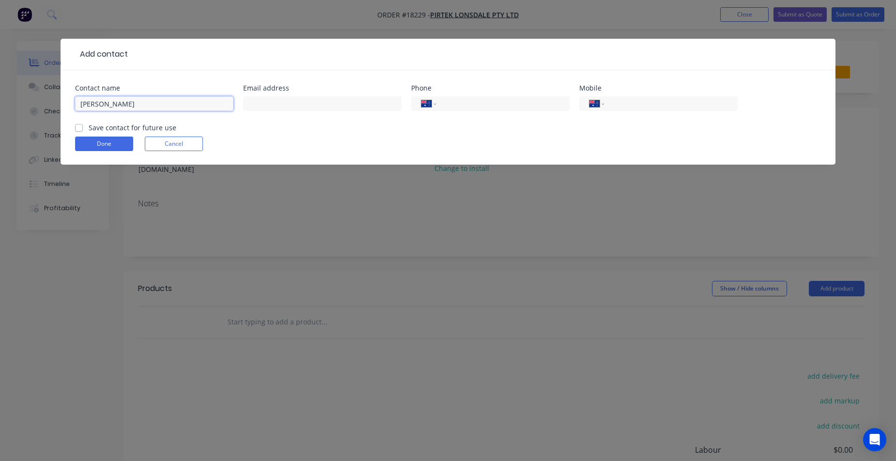
click at [149, 105] on input "Jason" at bounding box center [154, 103] width 158 height 15
paste input "Kleinig"
type input "Jason Kleinig"
paste input "JKleinig@pirtek.com.au"
type input "JKleinig@pirtek.com.au"
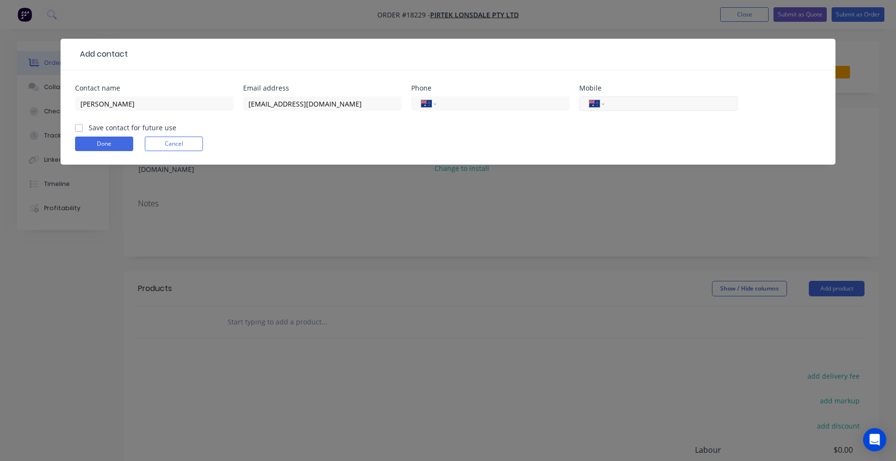
click at [622, 101] on input "tel" at bounding box center [669, 103] width 116 height 11
paste input "0427 876 055"
type input "0427 876 055"
paste input "8382 2844"
type input "(08) 8382 2844"
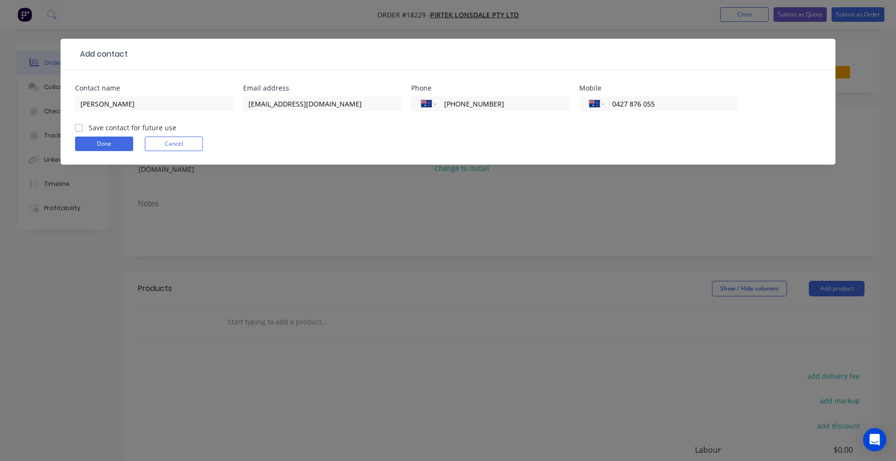
click at [89, 127] on label "Save contact for future use" at bounding box center [133, 128] width 88 height 10
click at [82, 127] on input "Save contact for future use" at bounding box center [79, 127] width 8 height 9
checkbox input "true"
click at [108, 145] on button "Done" at bounding box center [104, 144] width 58 height 15
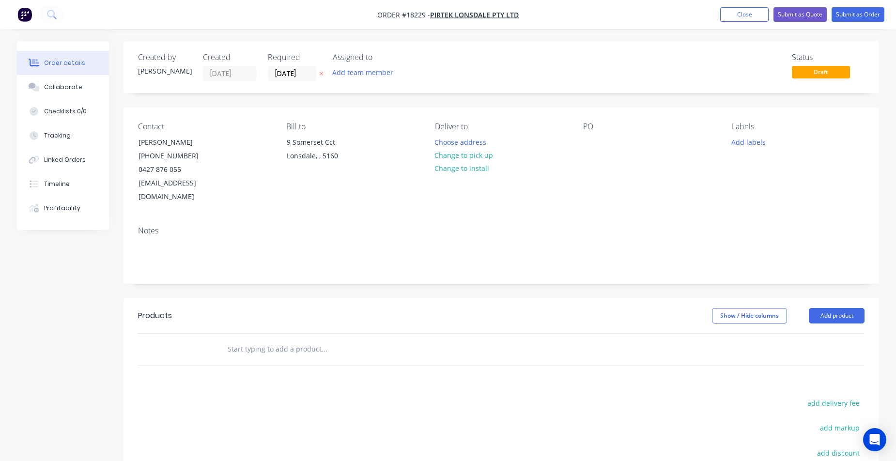
click at [586, 123] on div "PO" at bounding box center [649, 126] width 133 height 9
click at [588, 143] on div at bounding box center [591, 142] width 16 height 14
click at [152, 226] on div "Notes" at bounding box center [501, 230] width 727 height 9
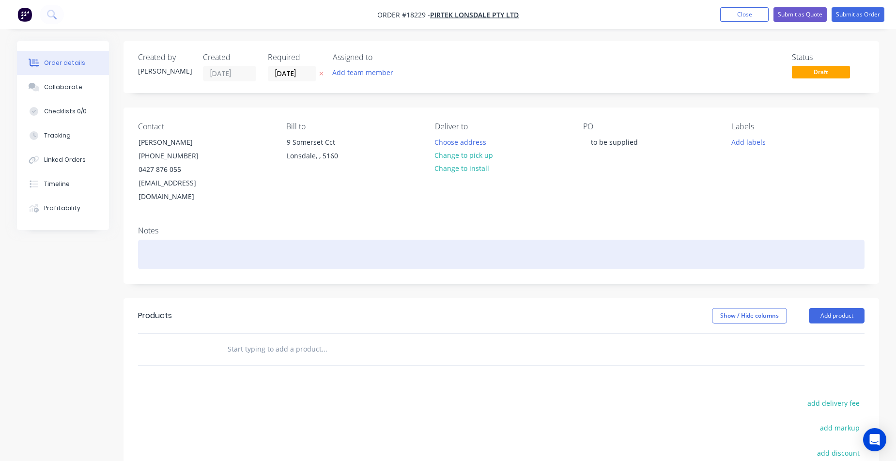
click at [158, 240] on div at bounding box center [501, 255] width 727 height 30
paste div
drag, startPoint x: 206, startPoint y: 240, endPoint x: 132, endPoint y: 234, distance: 74.3
click at [132, 234] on div "Notes stick cylinder on a HITACHI EX1200 Excavator." at bounding box center [502, 250] width 756 height 65
click at [259, 246] on div "HITACHI EX1200 Excavator." at bounding box center [501, 255] width 727 height 30
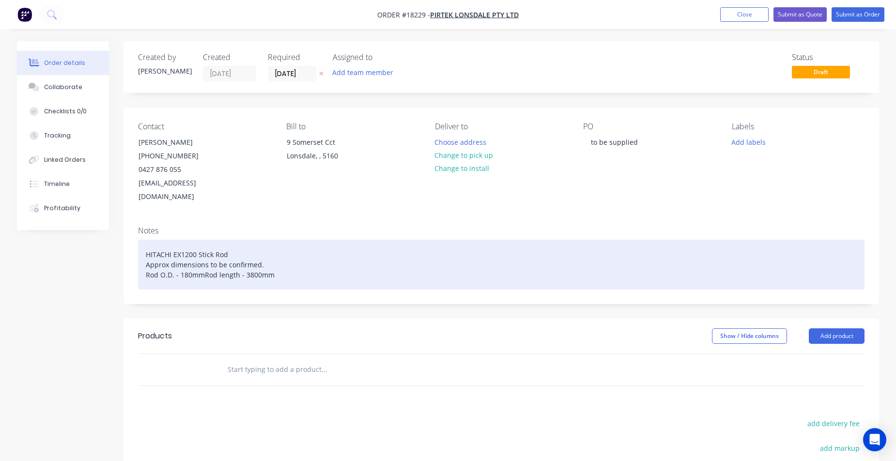
click at [204, 263] on div "HITACHI EX1200 Stick Rod Approx dimensions to be confirmed. Rod O.D. - 180mmRod…" at bounding box center [501, 265] width 727 height 50
click at [142, 262] on div "HITACHI EX1200 Stick Rod Approx dimensions to be confirmed. Rod O.D. - 180mm. R…" at bounding box center [501, 265] width 727 height 50
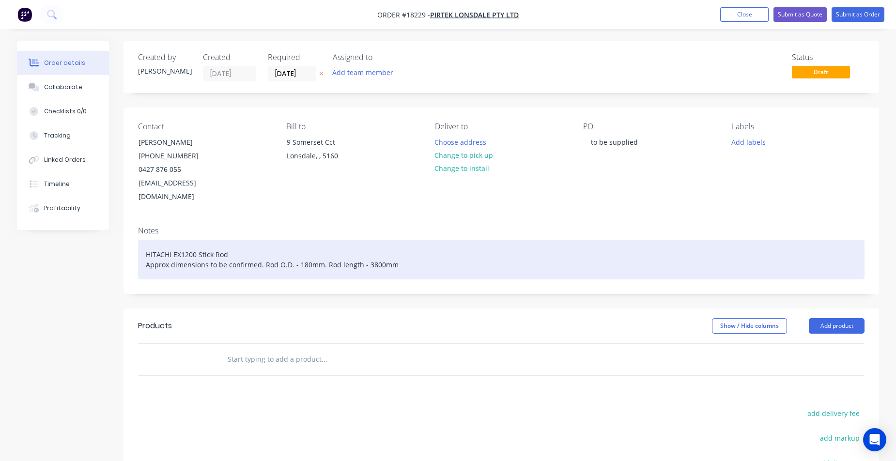
click at [412, 249] on div "HITACHI EX1200 Stick Rod Approx dimensions to be confirmed. Rod O.D. - 180mm. R…" at bounding box center [501, 260] width 727 height 40
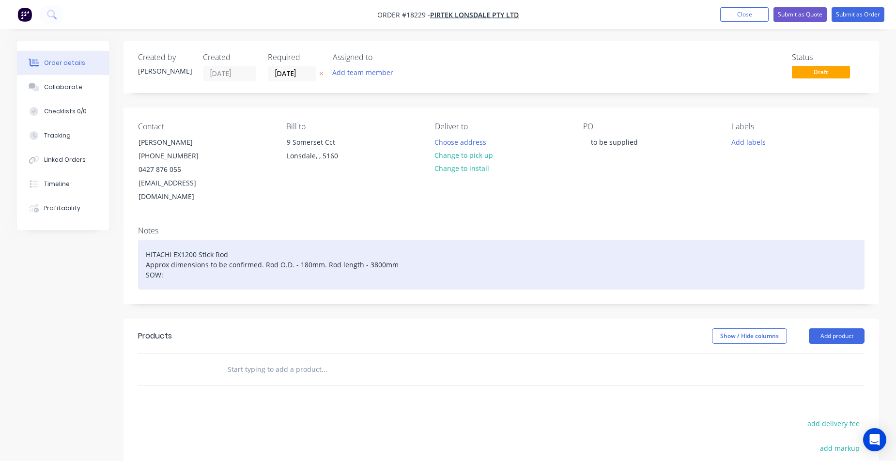
click at [396, 254] on div "HITACHI EX1200 Stick Rod Approx dimensions to be confirmed. Rod O.D. - 180mm. R…" at bounding box center [501, 265] width 727 height 50
click at [188, 267] on div "HITACHI EX1200 Stick Rod Approx dimensions to be confirmed. Rod O.D. - 180mm. R…" at bounding box center [501, 265] width 727 height 50
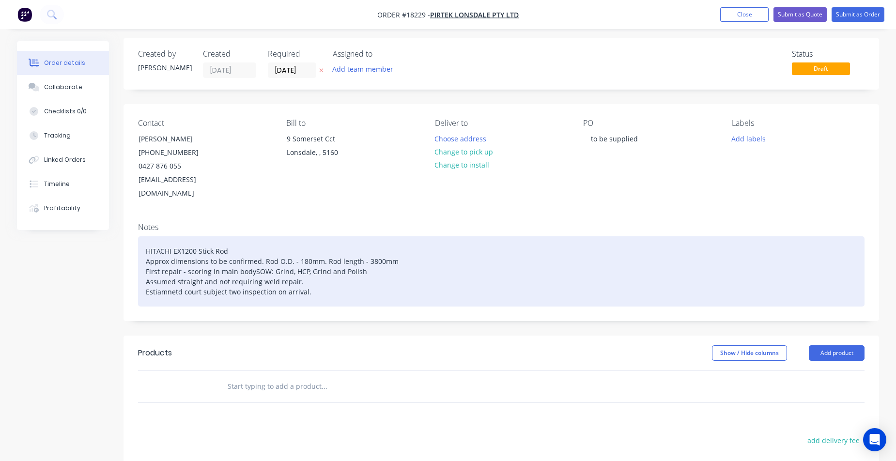
scroll to position [3, 0]
click at [161, 290] on div "HITACHI EX1200 Stick Rod Approx dimensions to be confirmed. Rod O.D. - 180mm. R…" at bounding box center [501, 271] width 727 height 70
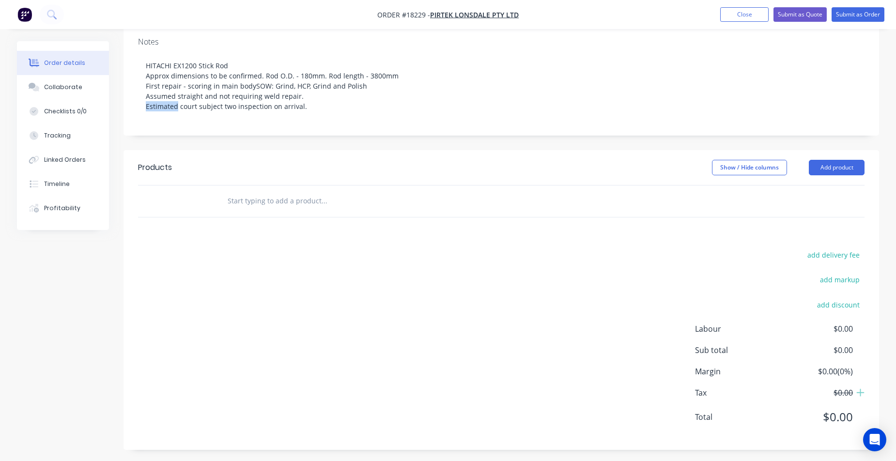
scroll to position [188, 0]
click at [835, 168] on button "Add product" at bounding box center [837, 168] width 56 height 16
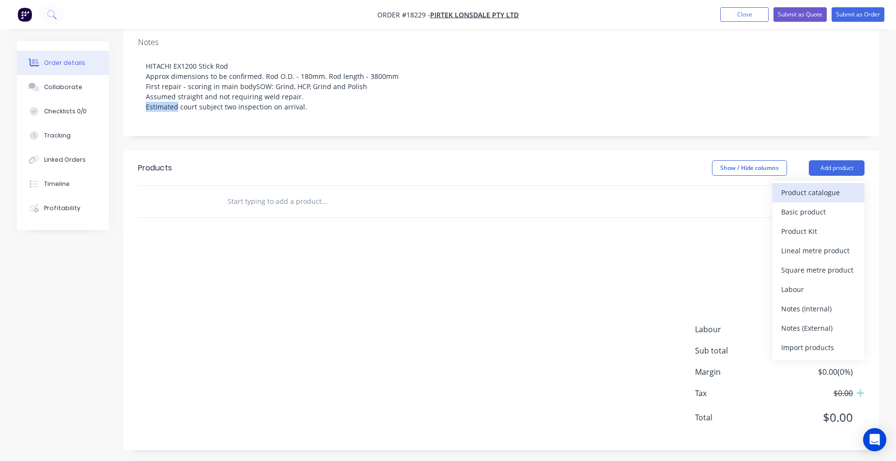
click at [791, 196] on button "Product catalogue" at bounding box center [819, 192] width 92 height 19
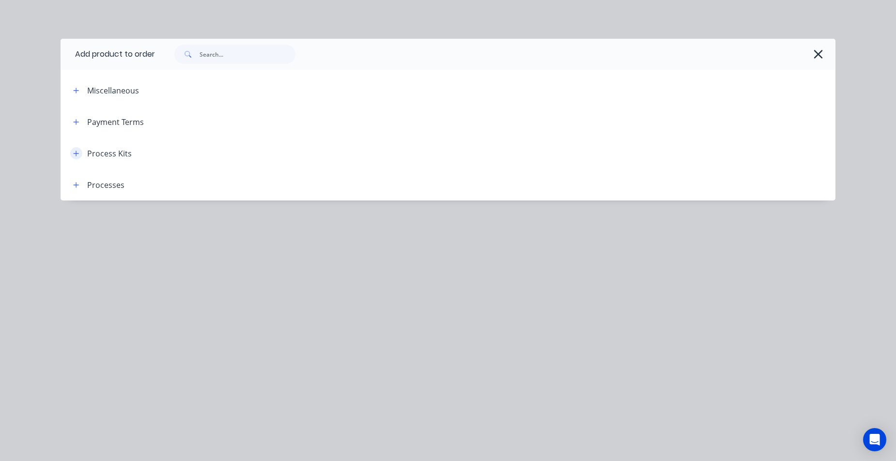
click at [78, 155] on icon "button" at bounding box center [76, 153] width 6 height 7
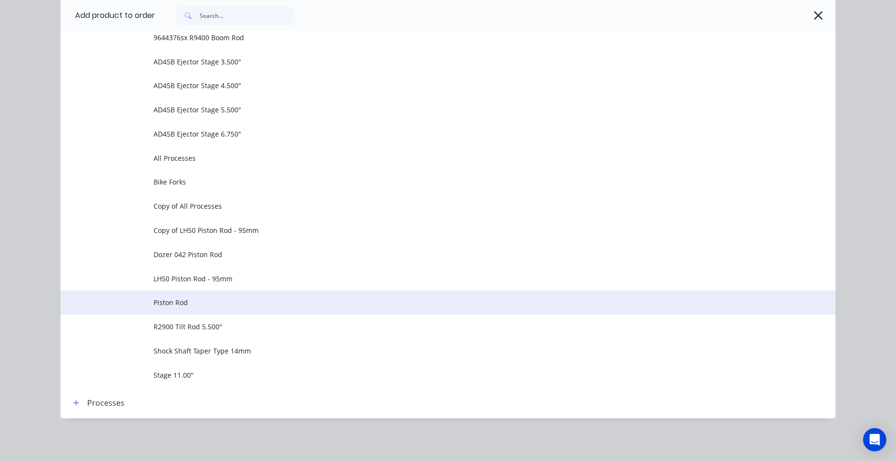
scroll to position [650, 0]
click at [170, 298] on span "Piston Rod" at bounding box center [426, 302] width 545 height 10
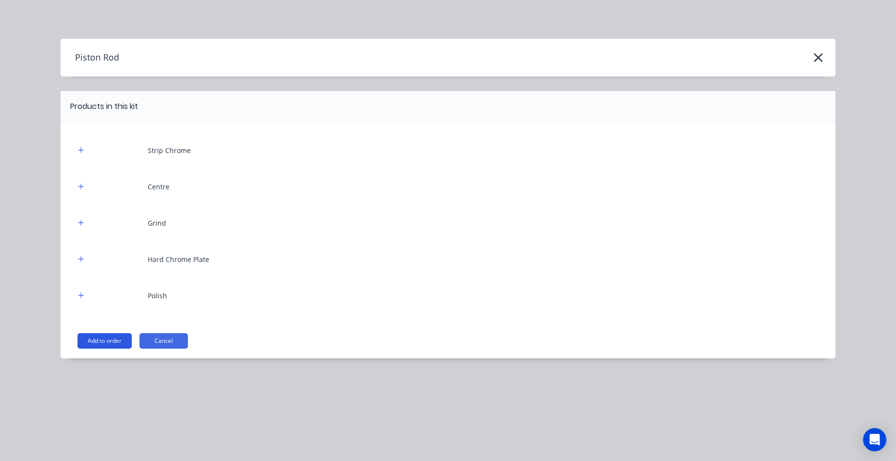
click at [111, 340] on button "Add to order" at bounding box center [105, 341] width 54 height 16
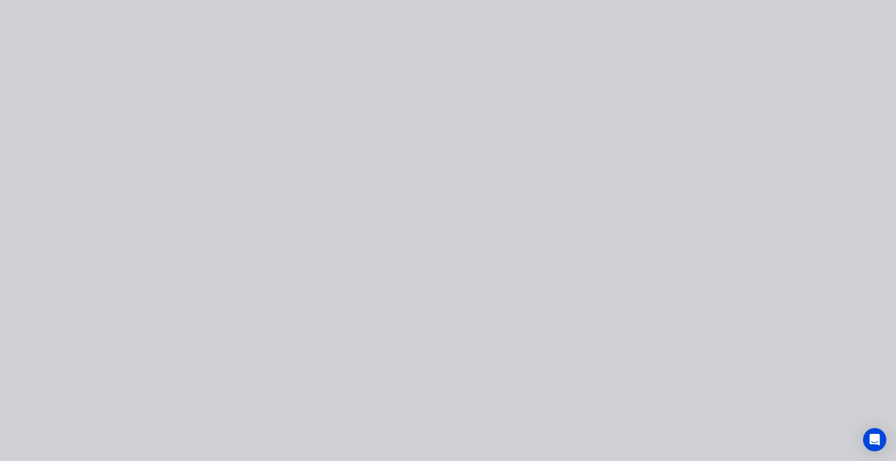
type input "$0.0001"
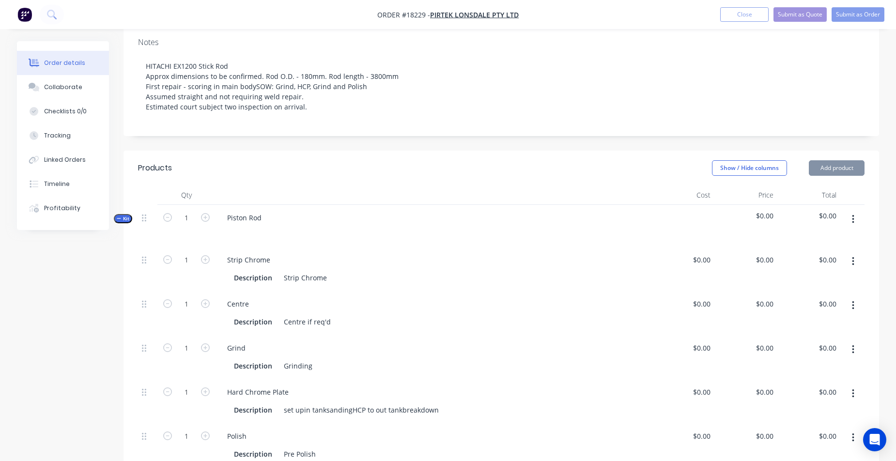
type input "$0.0001"
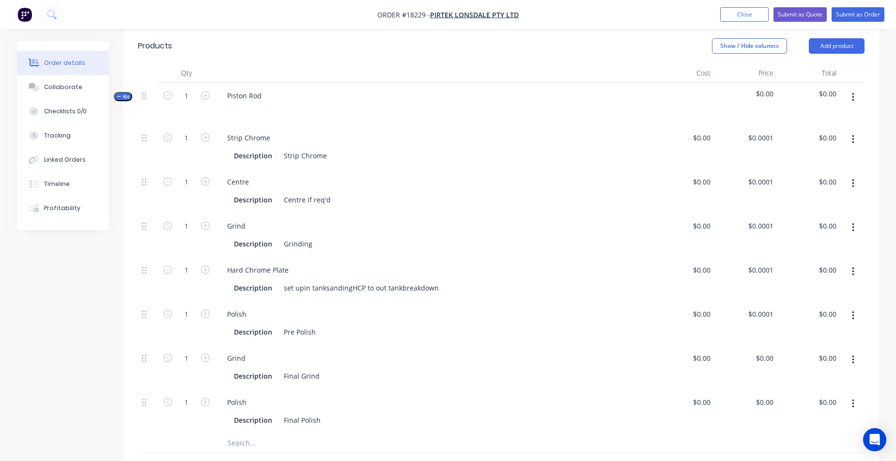
scroll to position [314, 0]
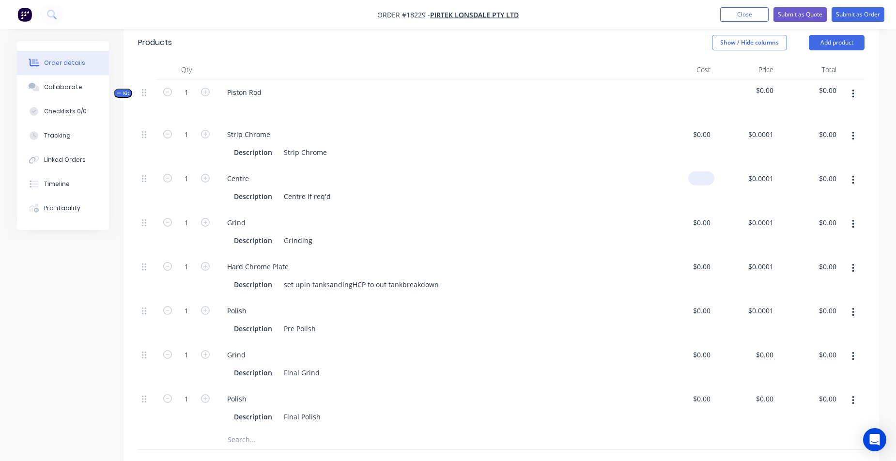
click at [698, 176] on div "$0.00" at bounding box center [682, 188] width 63 height 44
type input "$120.00"
type input "120"
type input "$120.00"
click at [762, 174] on input "120" at bounding box center [762, 178] width 30 height 14
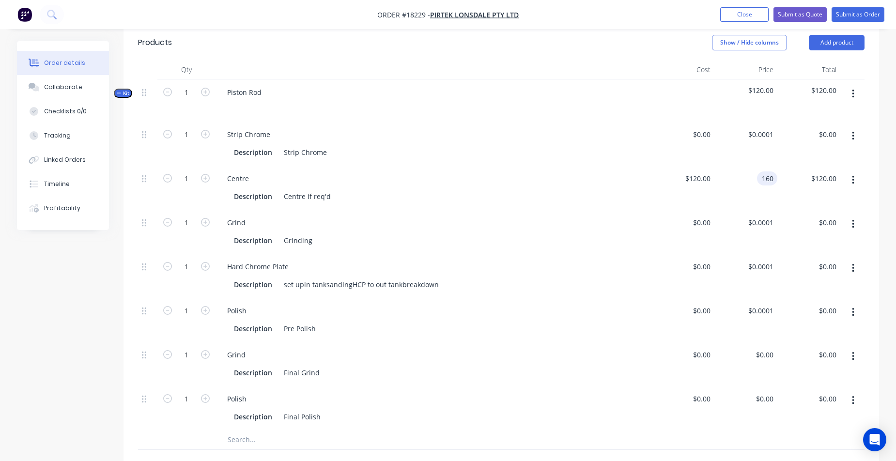
type input "$160.00"
click at [677, 192] on div "$120.00 $120.00" at bounding box center [682, 188] width 63 height 44
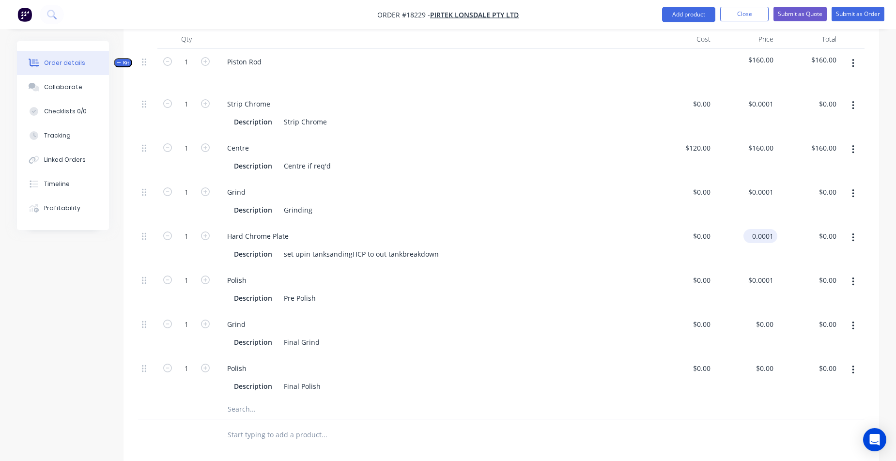
click at [769, 235] on input "0.0001" at bounding box center [762, 236] width 30 height 14
type input "$8,500.00"
click at [691, 256] on div "$0.00 $0.00" at bounding box center [682, 245] width 63 height 44
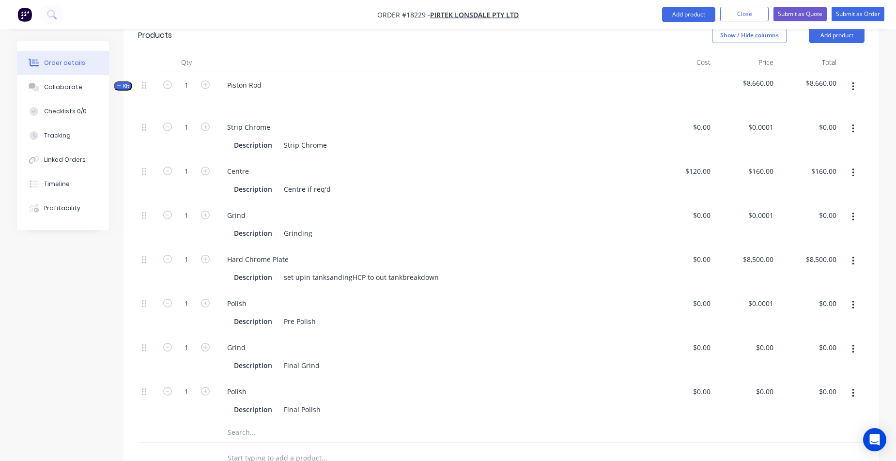
scroll to position [311, 0]
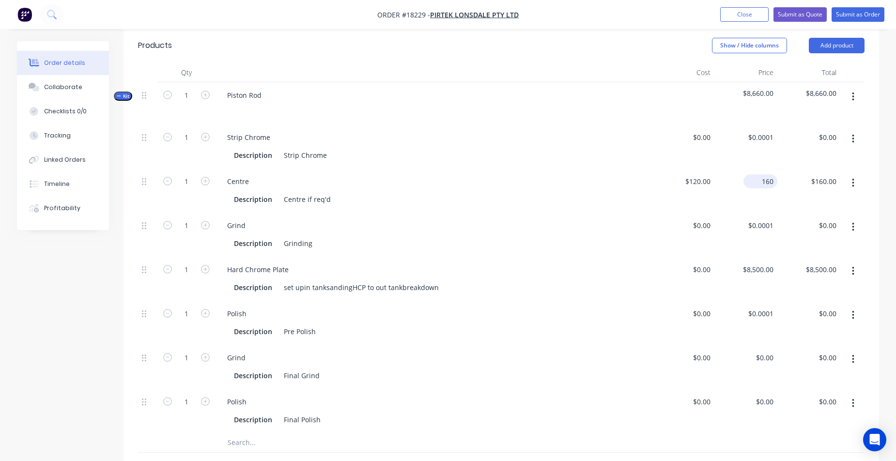
click at [754, 178] on div "160 $160.00" at bounding box center [745, 191] width 63 height 44
type input "$200.00"
click at [679, 193] on div "$120.00 $120.00" at bounding box center [682, 191] width 63 height 44
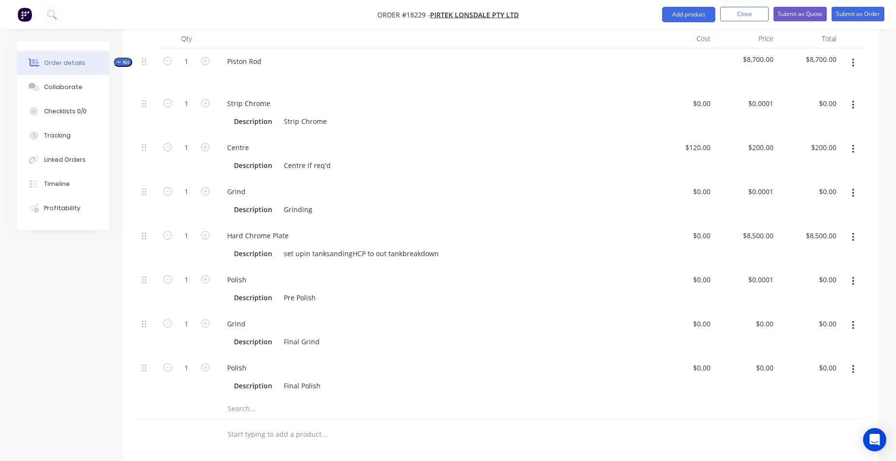
scroll to position [360, 0]
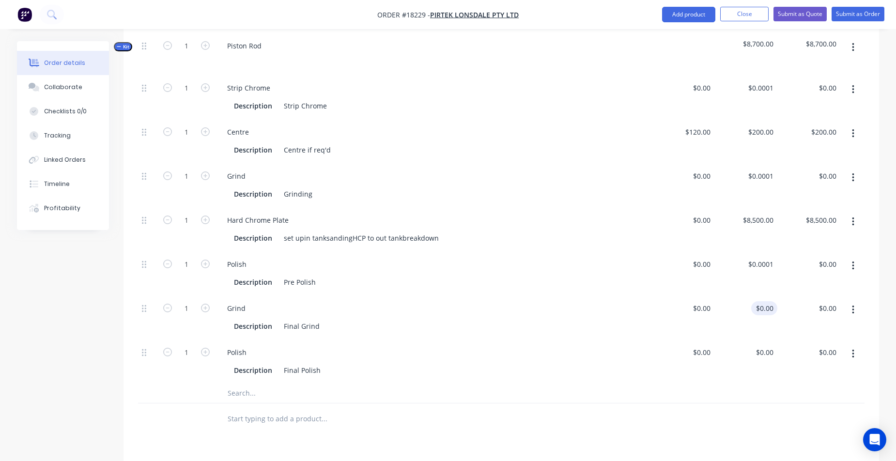
type input "0"
click at [757, 305] on div "0 $0.00" at bounding box center [745, 317] width 63 height 44
type input "$0.00"
click at [700, 303] on div "$0.00" at bounding box center [701, 308] width 26 height 14
type input "$2,663.00"
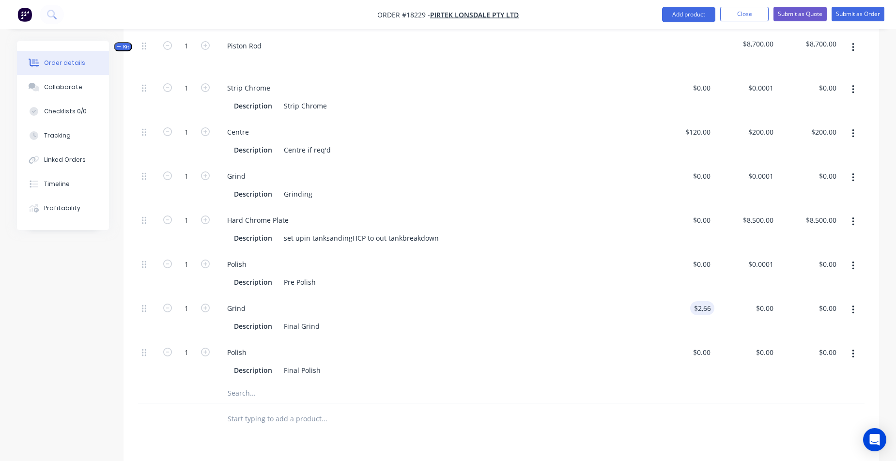
type input "$2,663.00"
click at [682, 322] on div "$2,663.00 2663" at bounding box center [682, 317] width 63 height 44
click at [757, 307] on input "2663" at bounding box center [767, 308] width 20 height 14
type input "$0.001"
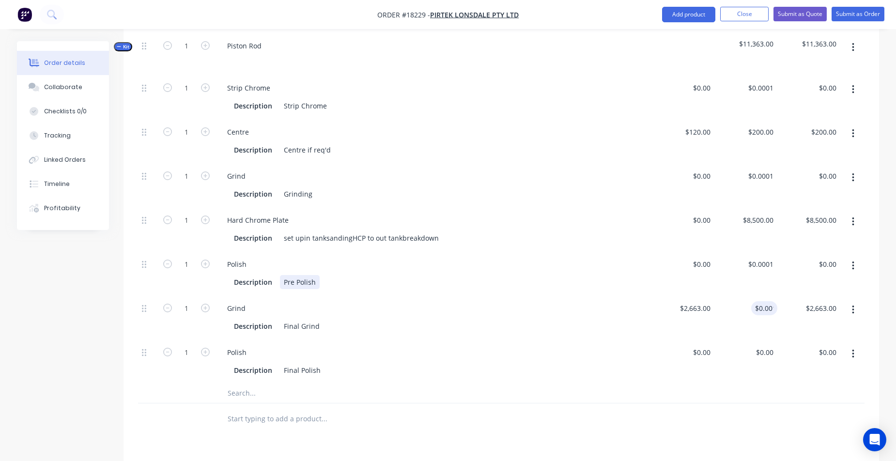
type input "$0.00"
click at [542, 277] on div "Description Pre Polish" at bounding box center [431, 282] width 403 height 14
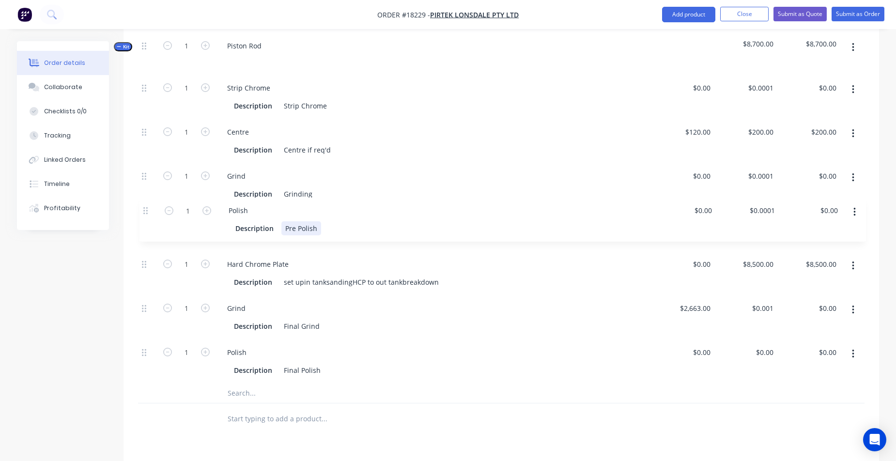
drag, startPoint x: 144, startPoint y: 261, endPoint x: 145, endPoint y: 208, distance: 52.8
click at [145, 208] on div "1 Strip Chrome Description Strip Chrome $0.00 $0.00 $0.0001 $0.0001 $0.00 $0.00…" at bounding box center [501, 229] width 727 height 309
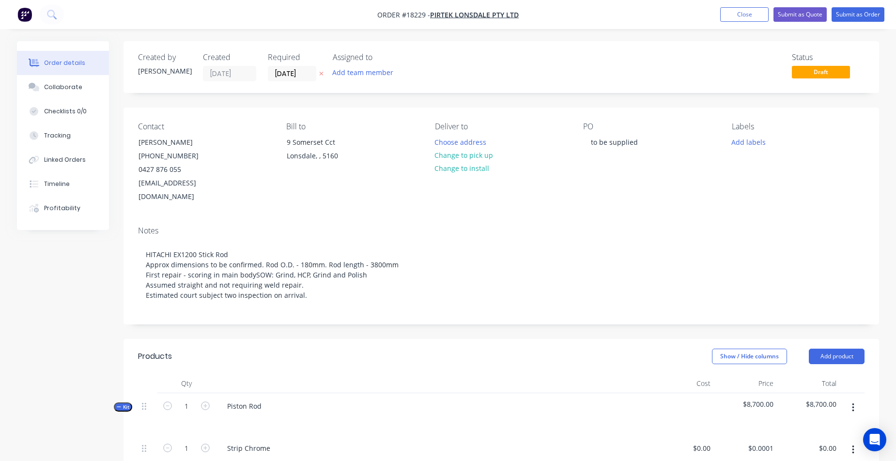
scroll to position [0, 0]
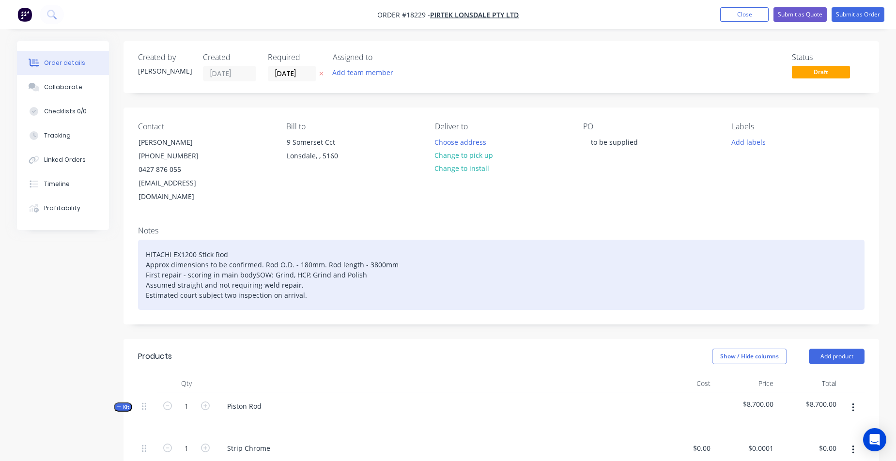
click at [166, 271] on div "HITACHI EX1200 Stick Rod Approx dimensions to be confirmed. Rod O.D. - 180mm. R…" at bounding box center [501, 275] width 727 height 70
click at [186, 295] on div "HITACHI EX1200 Stick Rod Approx dimensions to be confirmed. Rod O.D. - 180mm. R…" at bounding box center [501, 275] width 727 height 70
click at [225, 291] on div "HITACHI EX1200 Stick Rod Approx dimensions to be confirmed. Rod O.D. - 180mm. R…" at bounding box center [501, 275] width 727 height 70
click at [242, 290] on div "HITACHI EX1200 Stick Rod Approx dimensions to be confirmed. Rod O.D. - 180mm. R…" at bounding box center [501, 275] width 727 height 70
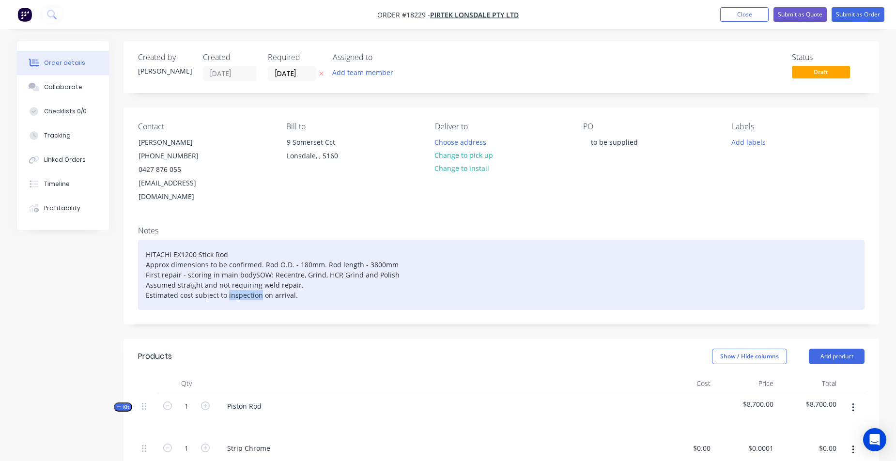
click at [242, 290] on div "HITACHI EX1200 Stick Rod Approx dimensions to be confirmed. Rod O.D. - 180mm. R…" at bounding box center [501, 275] width 727 height 70
click at [277, 291] on div "HITACHI EX1200 Stick Rod Approx dimensions to be confirmed. Rod O.D. - 180mm. R…" at bounding box center [501, 275] width 727 height 70
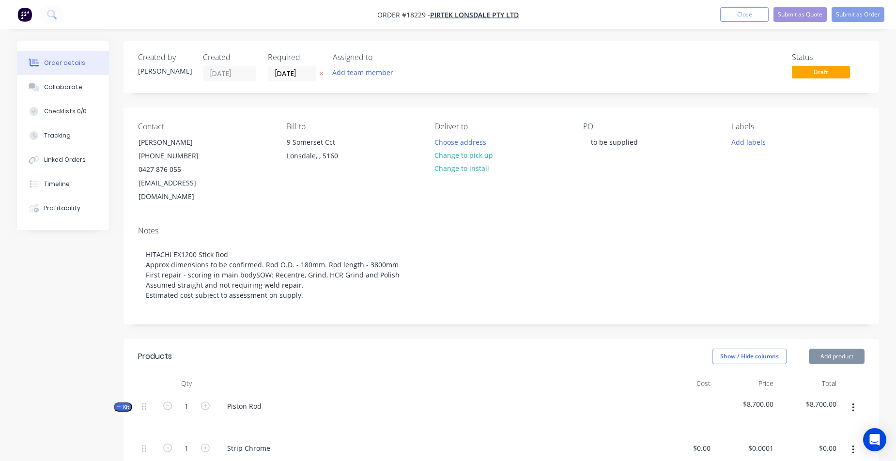
click at [796, 174] on div "Labels Add labels" at bounding box center [798, 163] width 133 height 82
click at [802, 10] on button "Submit as Quote" at bounding box center [800, 14] width 53 height 15
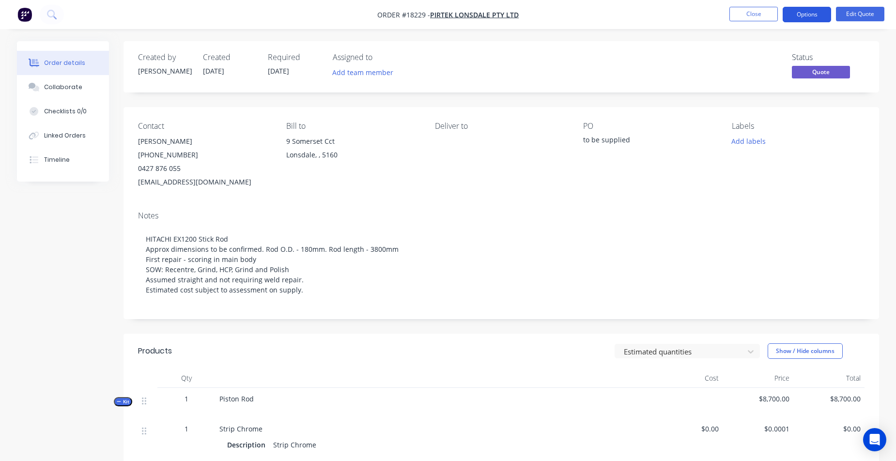
click at [809, 16] on button "Options" at bounding box center [807, 15] width 48 height 16
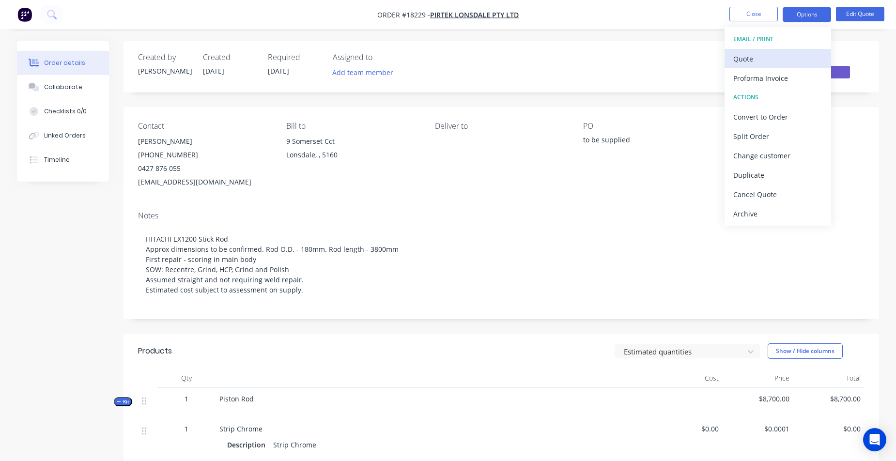
click at [760, 62] on div "Quote" at bounding box center [777, 59] width 89 height 14
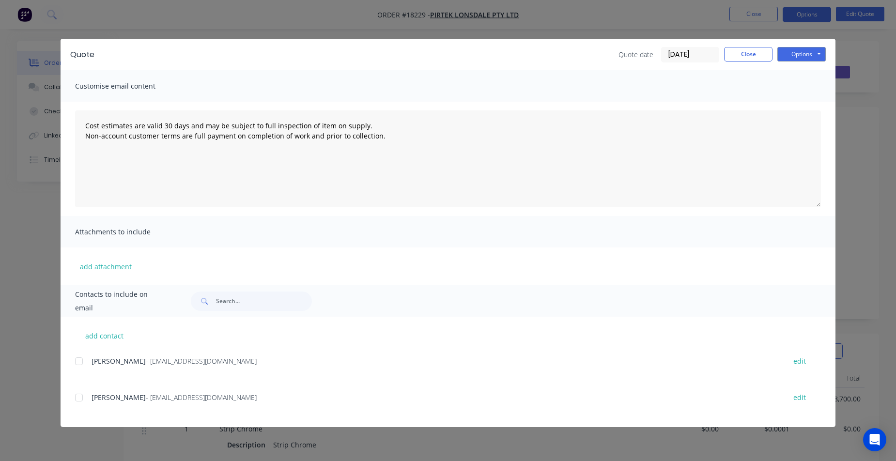
click at [81, 402] on div at bounding box center [78, 397] width 19 height 19
click at [810, 50] on button "Options" at bounding box center [801, 54] width 48 height 15
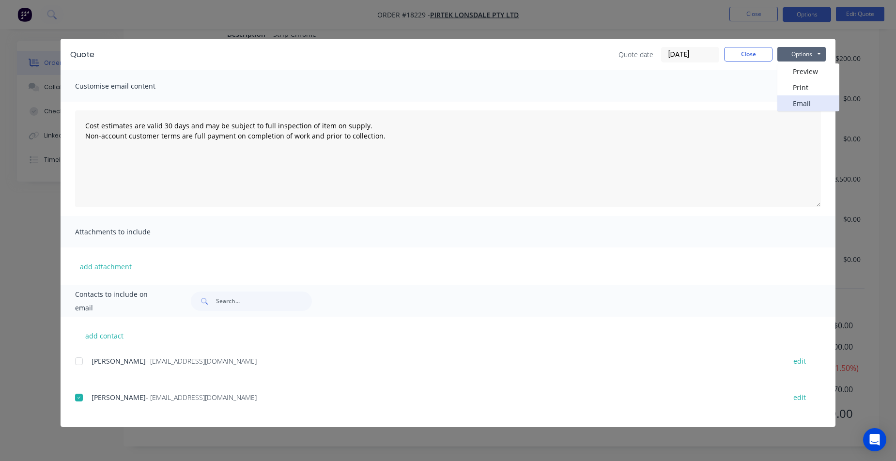
click at [807, 108] on button "Email" at bounding box center [808, 103] width 62 height 16
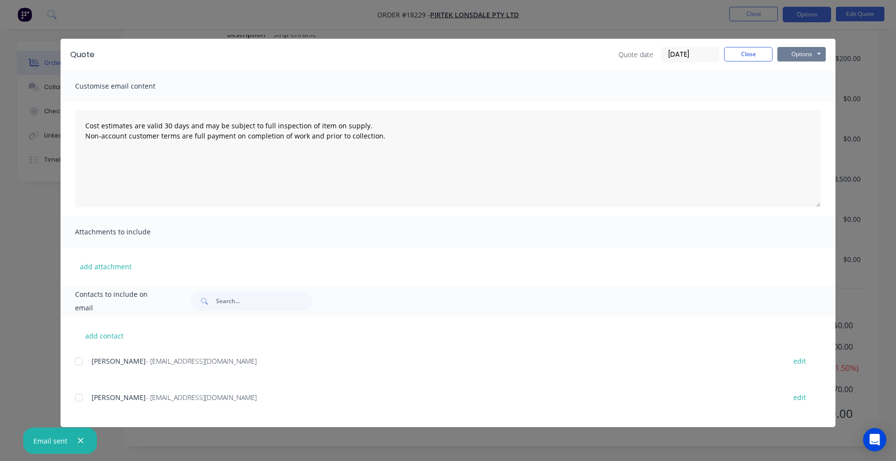
click at [806, 52] on button "Options" at bounding box center [801, 54] width 48 height 15
click at [801, 74] on button "Preview" at bounding box center [808, 71] width 62 height 16
click at [800, 53] on button "Options" at bounding box center [801, 54] width 48 height 15
click at [790, 54] on button "Options" at bounding box center [801, 54] width 48 height 15
type textarea "Cost estimates are valid 30 days and may be subject to full inspection of item …"
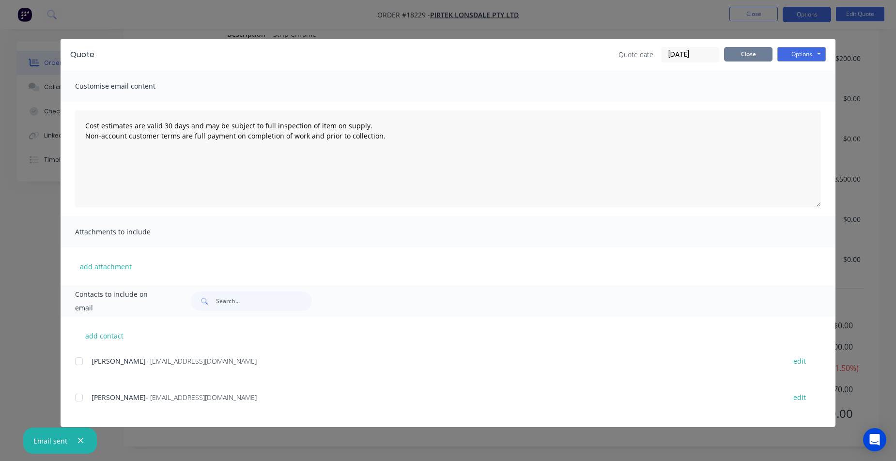
click at [748, 60] on button "Close" at bounding box center [748, 54] width 48 height 15
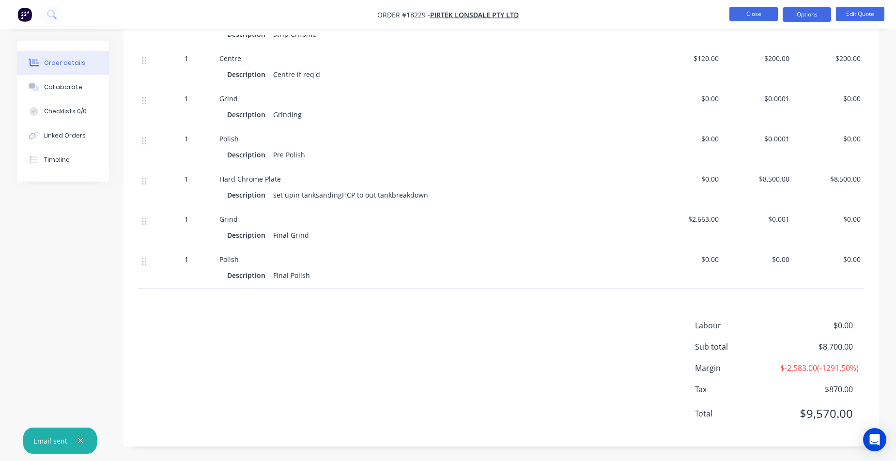
click at [749, 14] on button "Close" at bounding box center [753, 14] width 48 height 15
